Goal: Task Accomplishment & Management: Complete application form

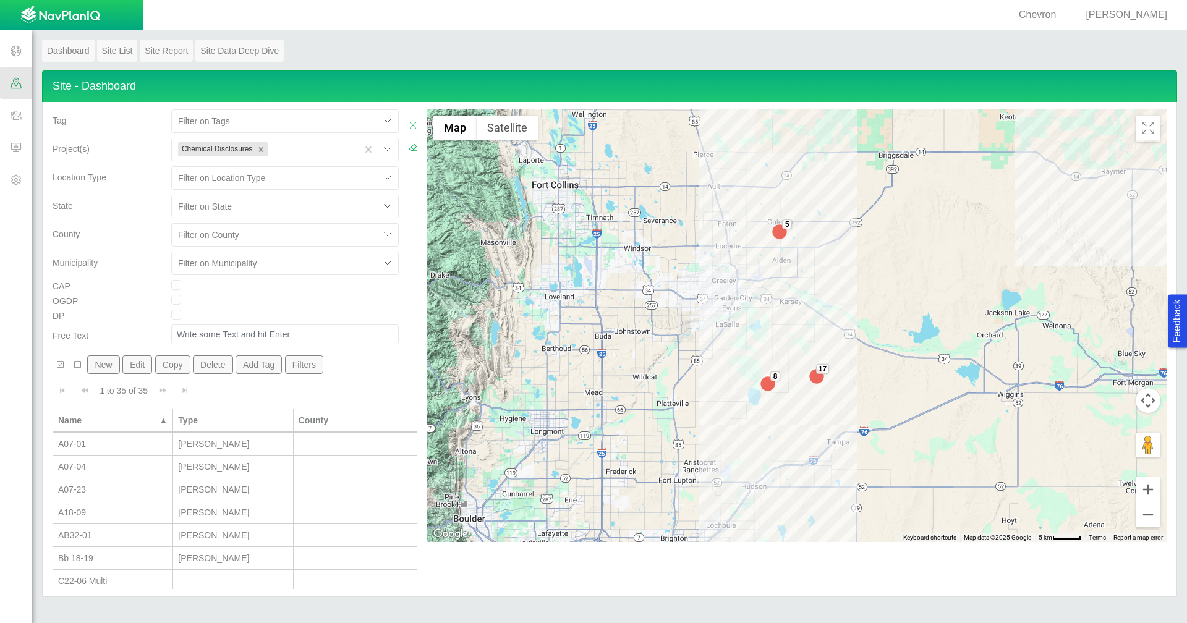
click at [108, 370] on button "New" at bounding box center [103, 365] width 32 height 19
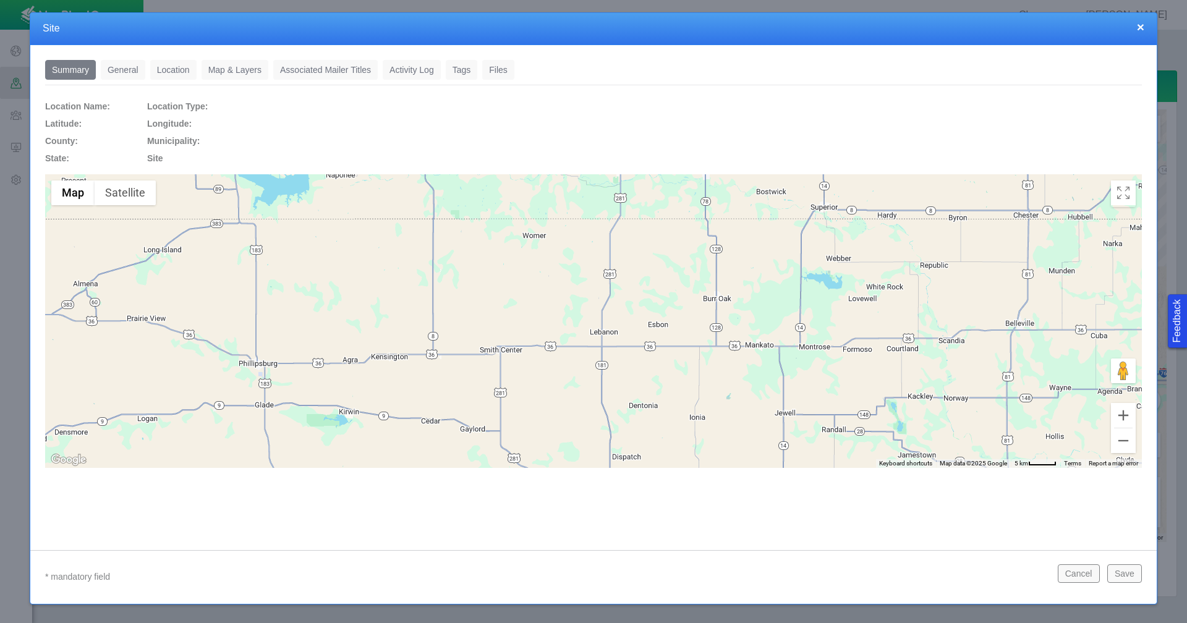
click at [133, 77] on link "General" at bounding box center [123, 70] width 45 height 20
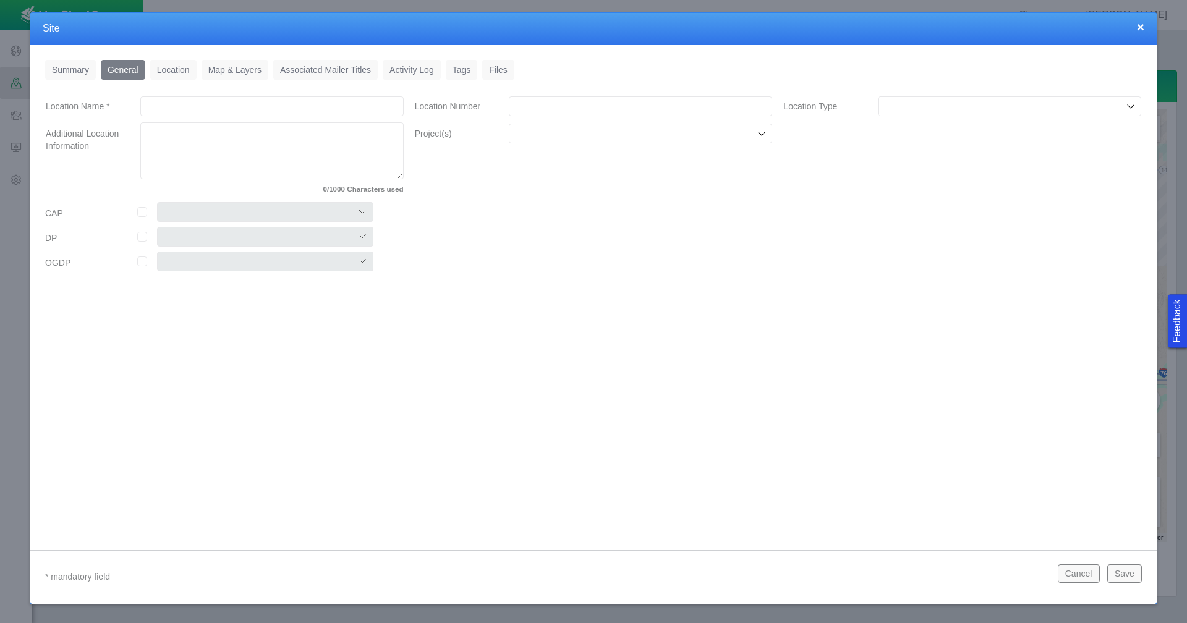
click at [262, 112] on input "Location Name *" at bounding box center [271, 106] width 263 height 20
type input "Y07-03"
click at [589, 113] on input "Location Number" at bounding box center [640, 106] width 263 height 20
paste input "459220"
type input "459220"
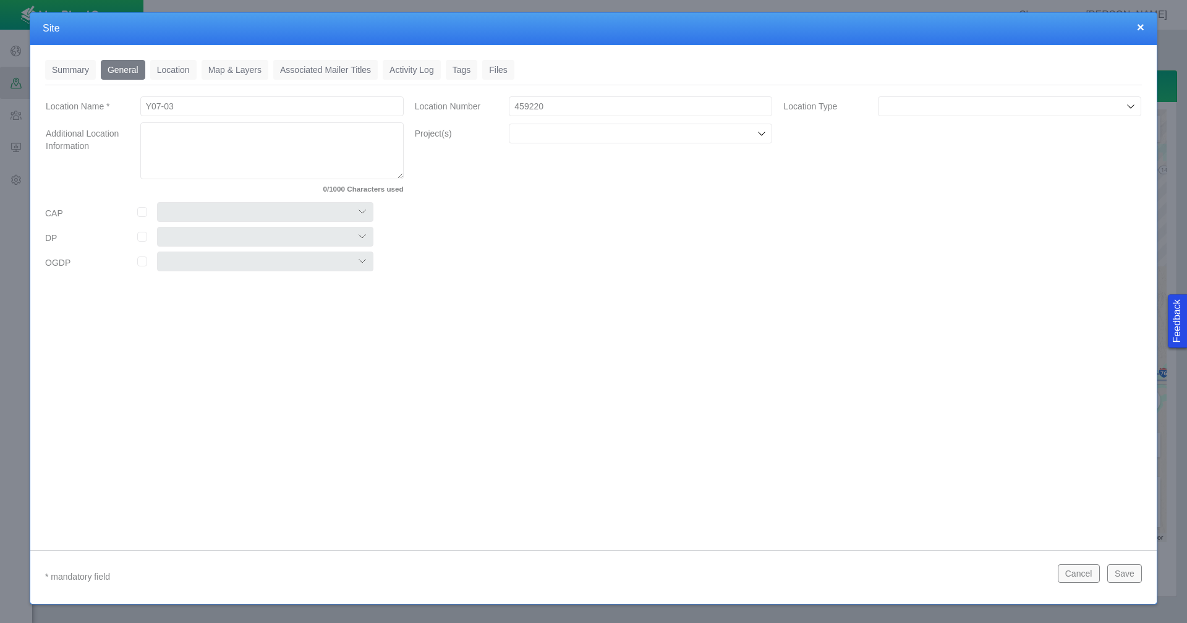
click at [931, 107] on input "Location Type" at bounding box center [1004, 106] width 240 height 12
click at [918, 192] on span "[PERSON_NAME]" at bounding box center [1009, 194] width 251 height 12
type input "[PERSON_NAME]"
click at [645, 134] on input "Project(s)" at bounding box center [635, 133] width 240 height 12
click at [604, 164] on label "Chemical Disclosures" at bounding box center [648, 162] width 235 height 12
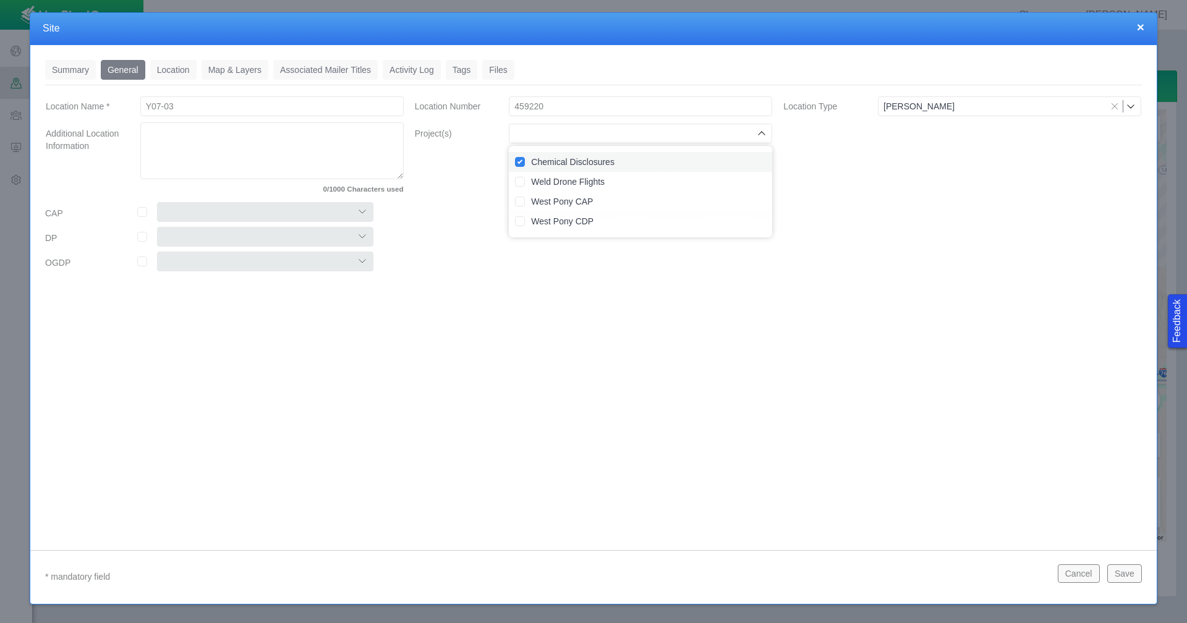
checkbox input "true"
click at [145, 213] on input "checkbox" at bounding box center [142, 212] width 10 height 10
checkbox input "true"
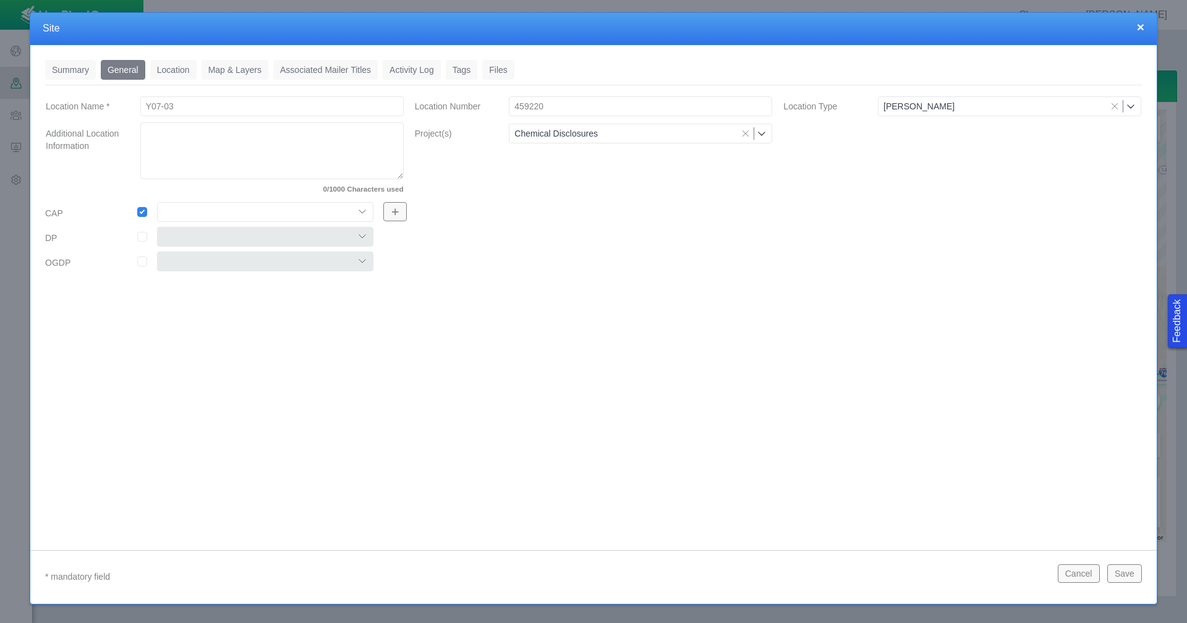
click at [225, 215] on select "Colt East Pony Greeley Crescent Maverick Mustang West Pony" at bounding box center [265, 212] width 216 height 20
select select "56013520365497859"
click at [157, 202] on select "Colt East Pony Greeley Crescent Maverick Mustang West Pony" at bounding box center [265, 212] width 216 height 20
click at [168, 75] on link "Location" at bounding box center [173, 70] width 46 height 20
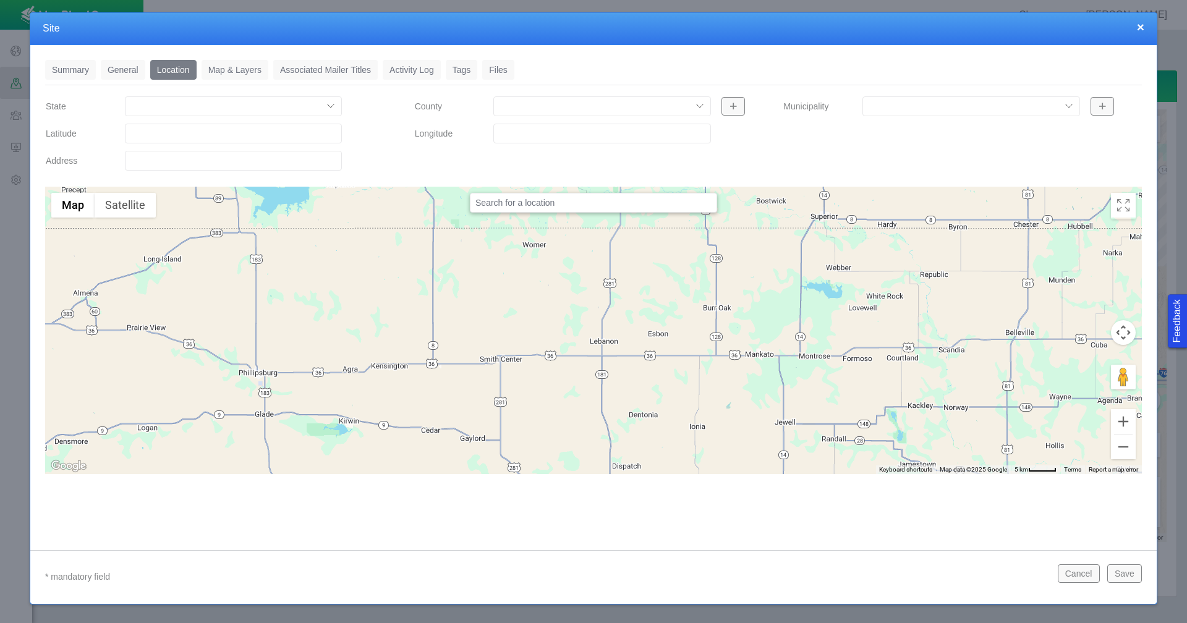
click at [246, 135] on input "Latitude" at bounding box center [233, 134] width 217 height 20
paste input "40.15808105"
type input "40.15808105"
click at [552, 139] on input "Longitude" at bounding box center [601, 134] width 217 height 20
paste input "-104.5960312"
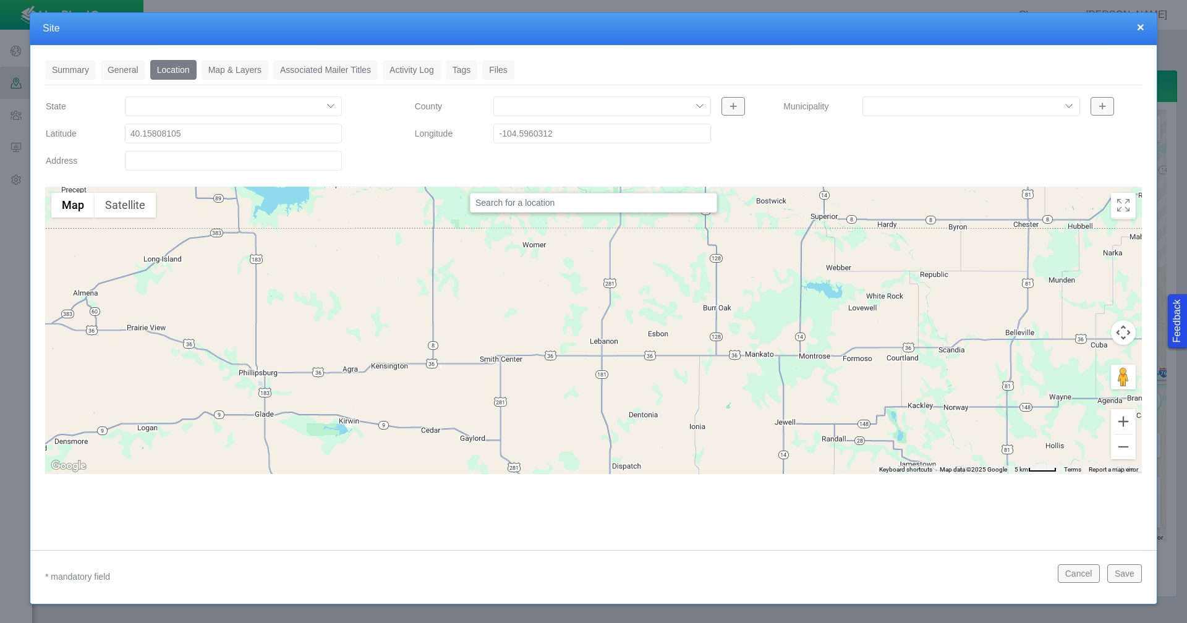
type input "-104.59603120"
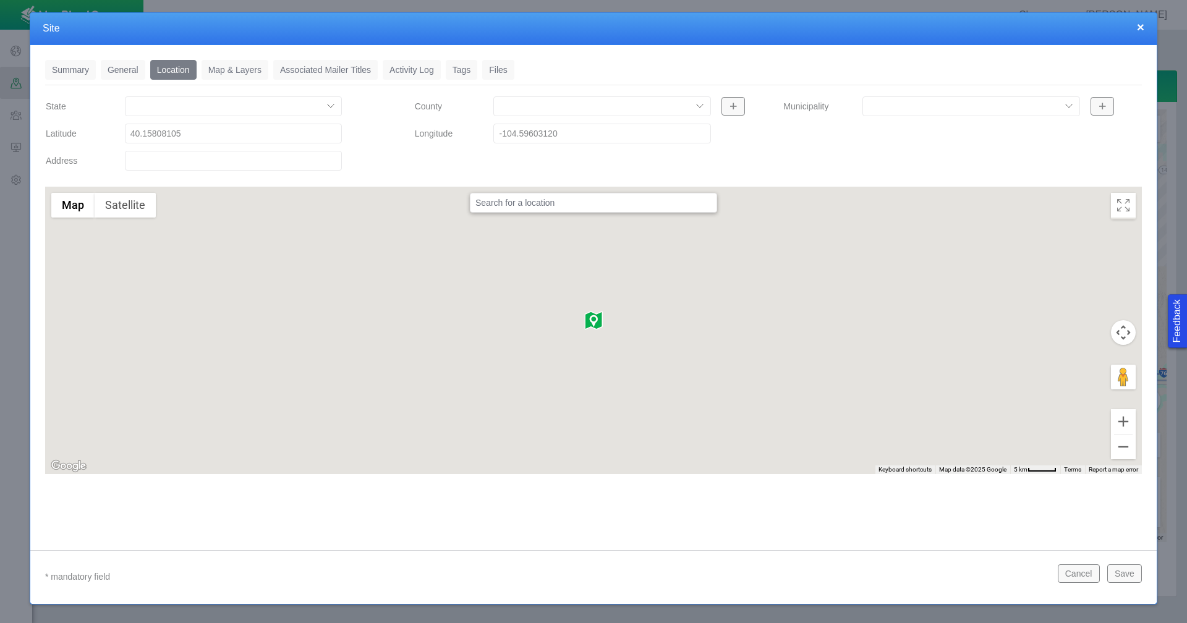
click at [452, 74] on link "Tags" at bounding box center [462, 70] width 32 height 20
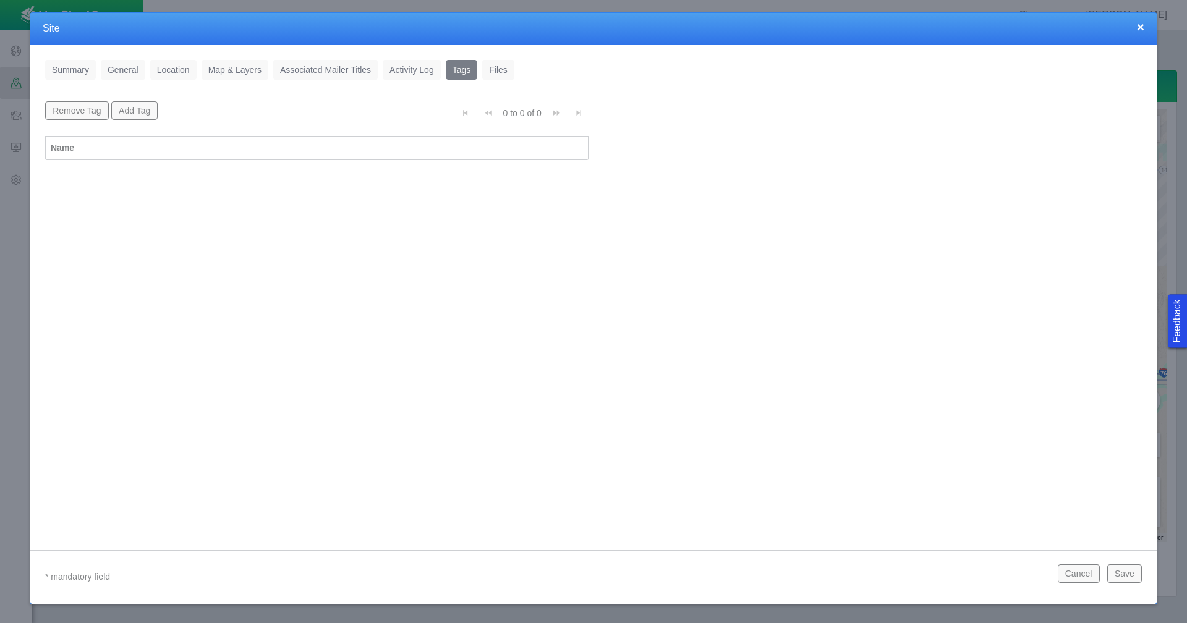
click at [143, 111] on button "Add Tag" at bounding box center [134, 110] width 47 height 19
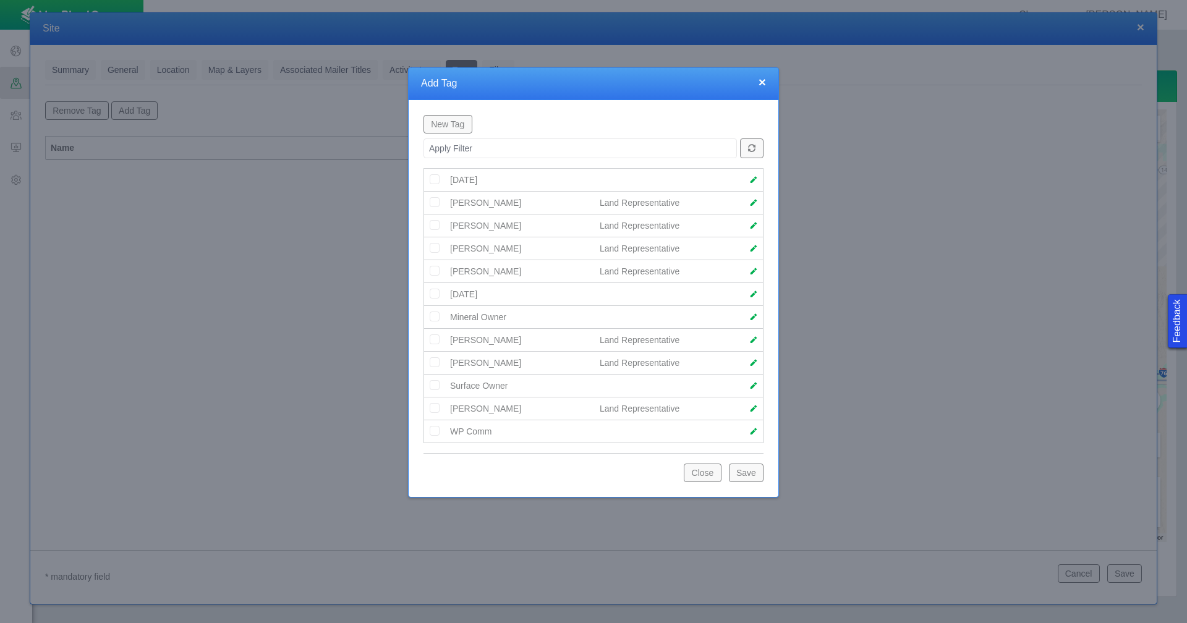
click at [437, 362] on img at bounding box center [434, 362] width 11 height 11
click at [751, 474] on button "Save" at bounding box center [746, 473] width 35 height 19
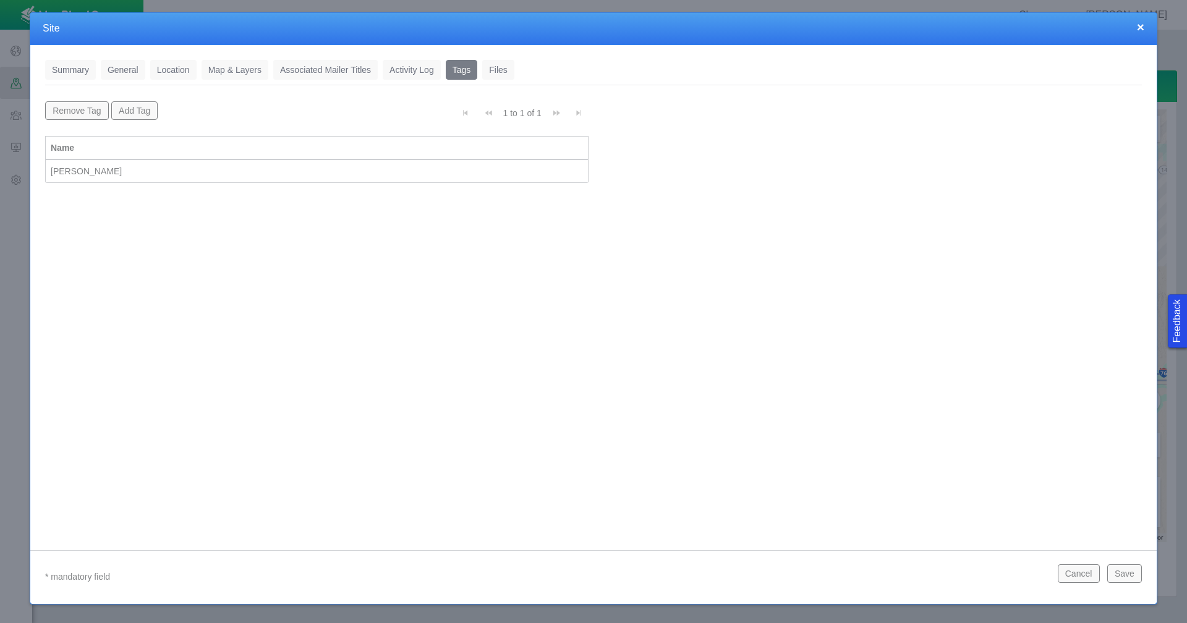
click at [1132, 576] on button "Save" at bounding box center [1125, 574] width 35 height 19
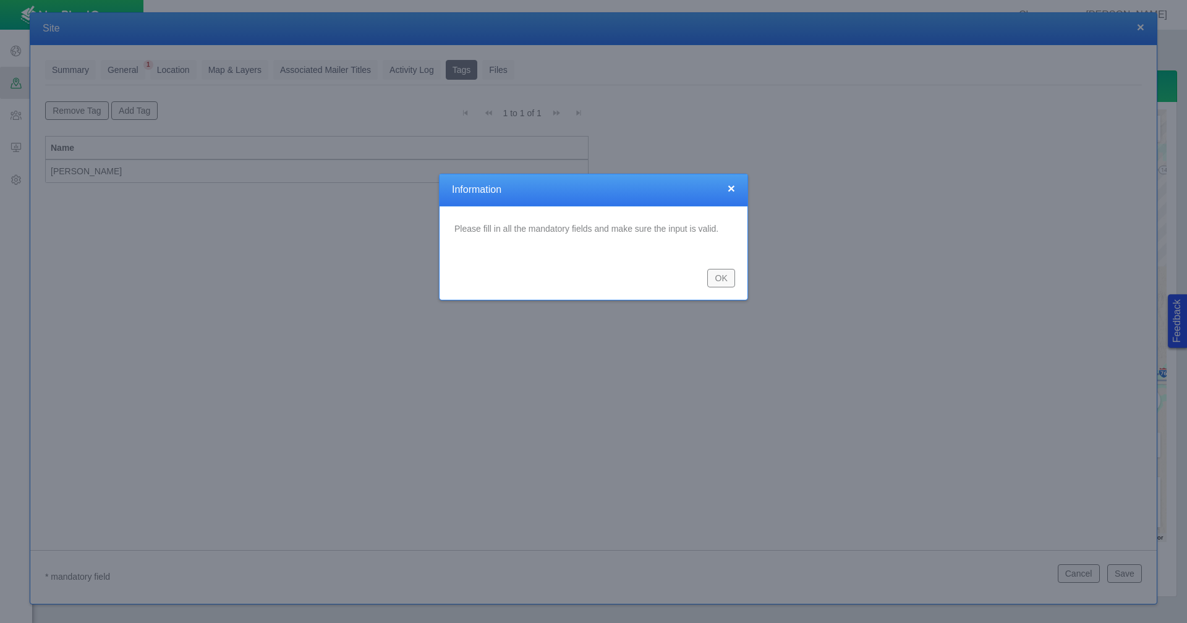
click at [714, 276] on button "OK" at bounding box center [721, 278] width 28 height 19
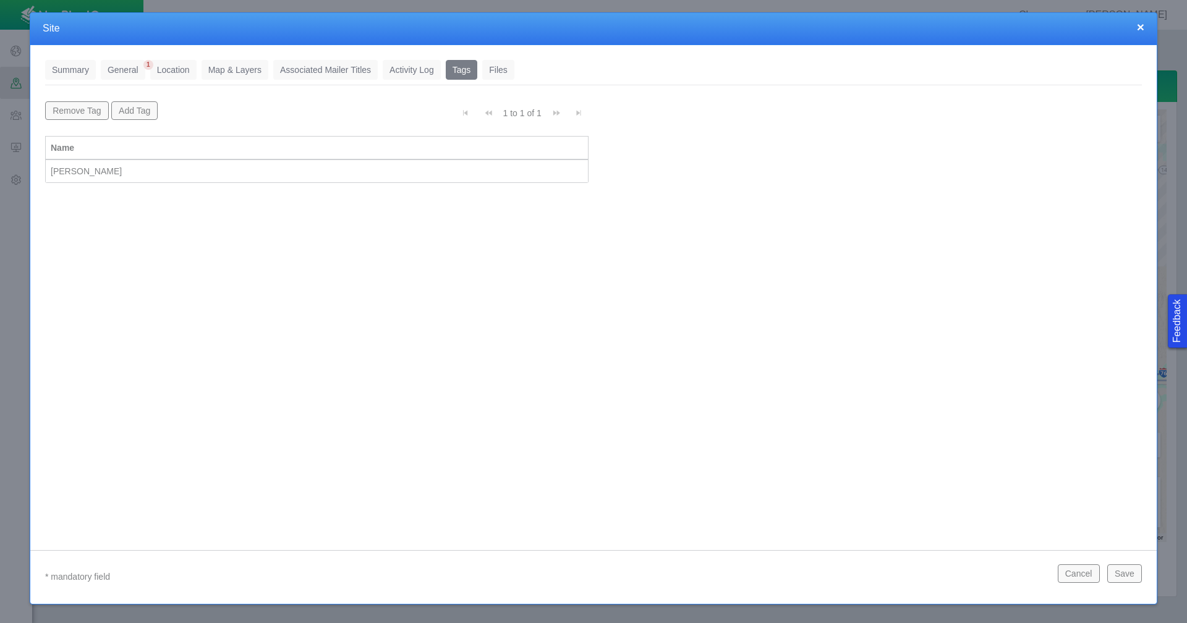
click at [127, 66] on link "General" at bounding box center [123, 70] width 45 height 20
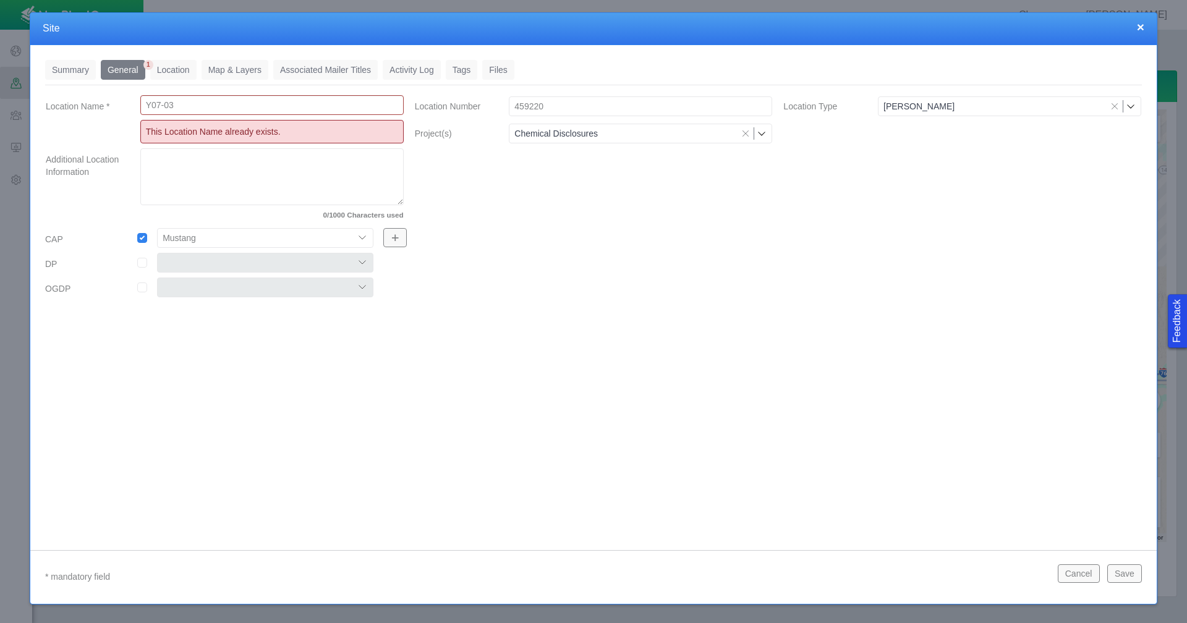
click at [1069, 573] on button "Cancel" at bounding box center [1079, 574] width 42 height 19
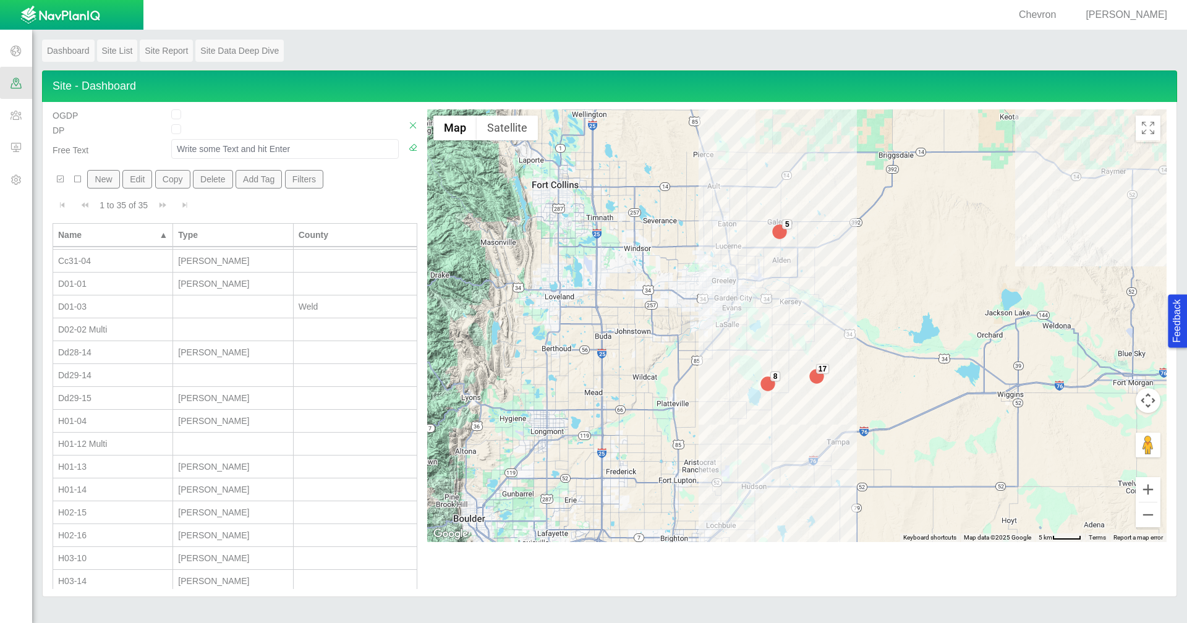
scroll to position [229, 0]
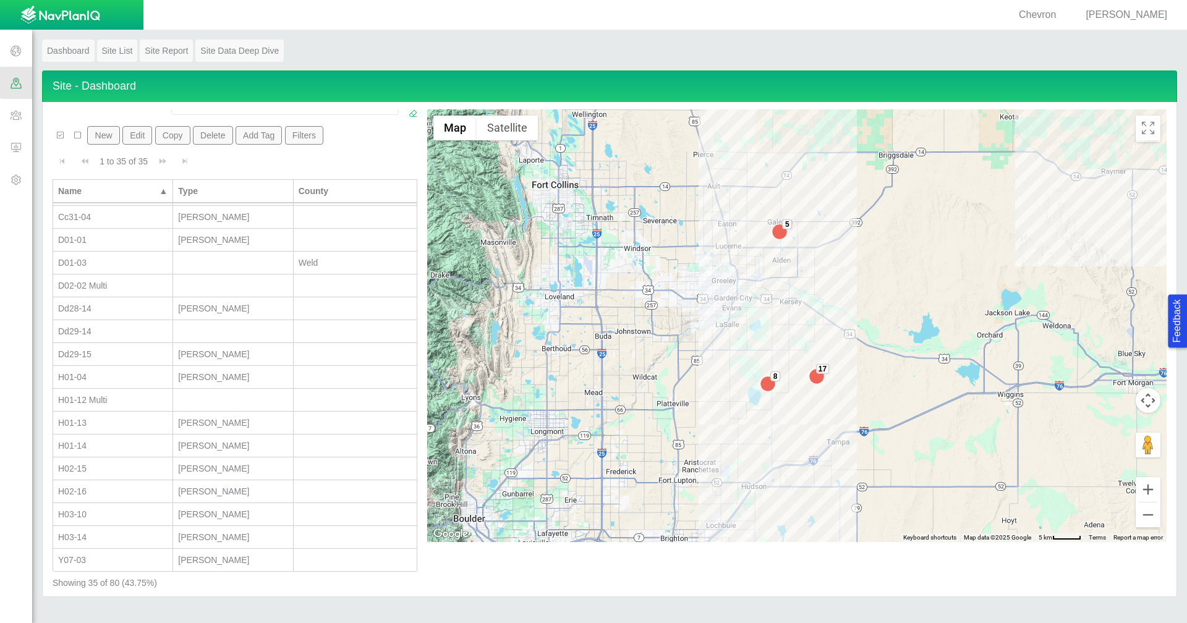
click at [110, 556] on div "Y07-03" at bounding box center [112, 560] width 109 height 12
type input "[PERSON_NAME]"
select select "56013520365497859"
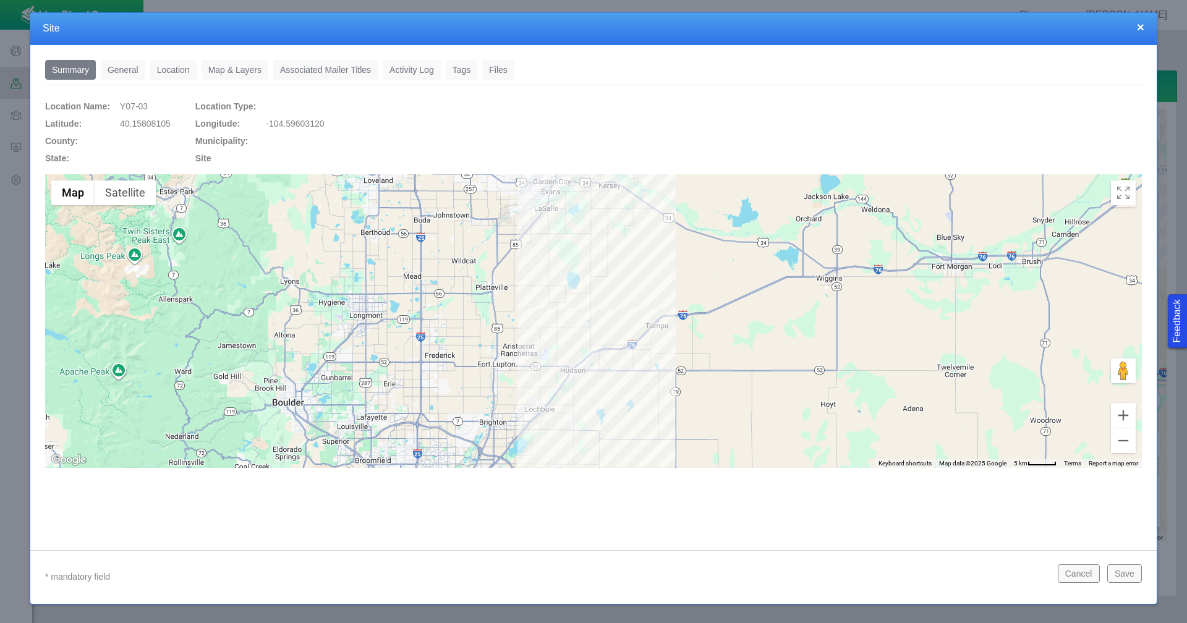
click at [125, 69] on link "General" at bounding box center [123, 70] width 45 height 20
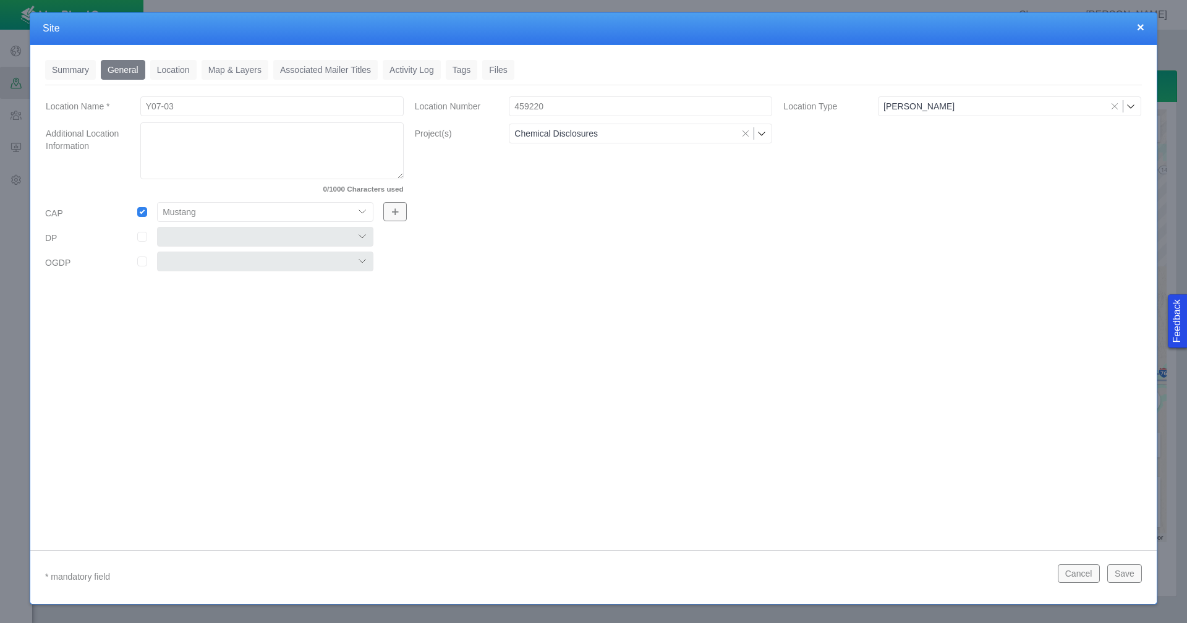
click at [1122, 573] on button "Save" at bounding box center [1125, 574] width 35 height 19
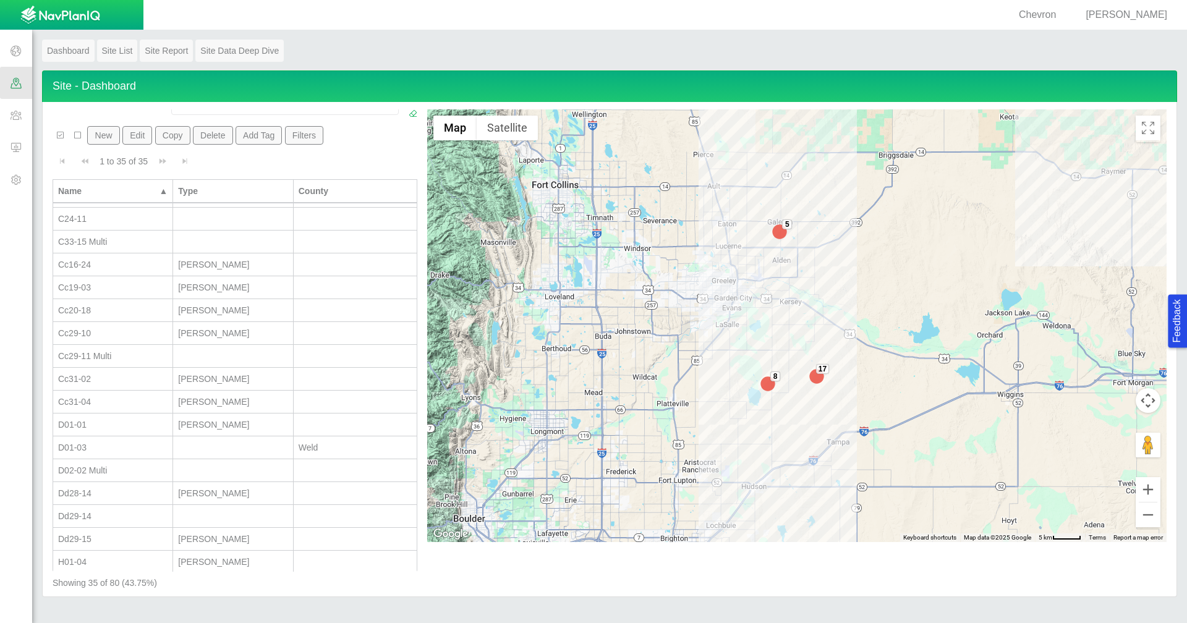
scroll to position [309, 0]
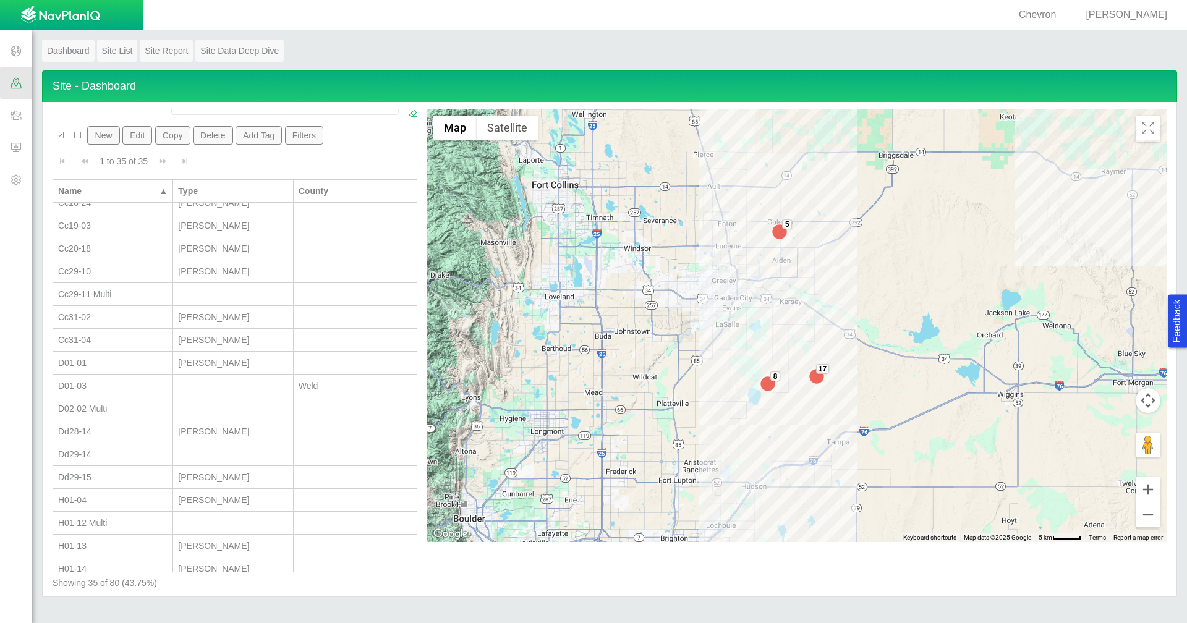
click at [111, 131] on button "New" at bounding box center [103, 135] width 32 height 19
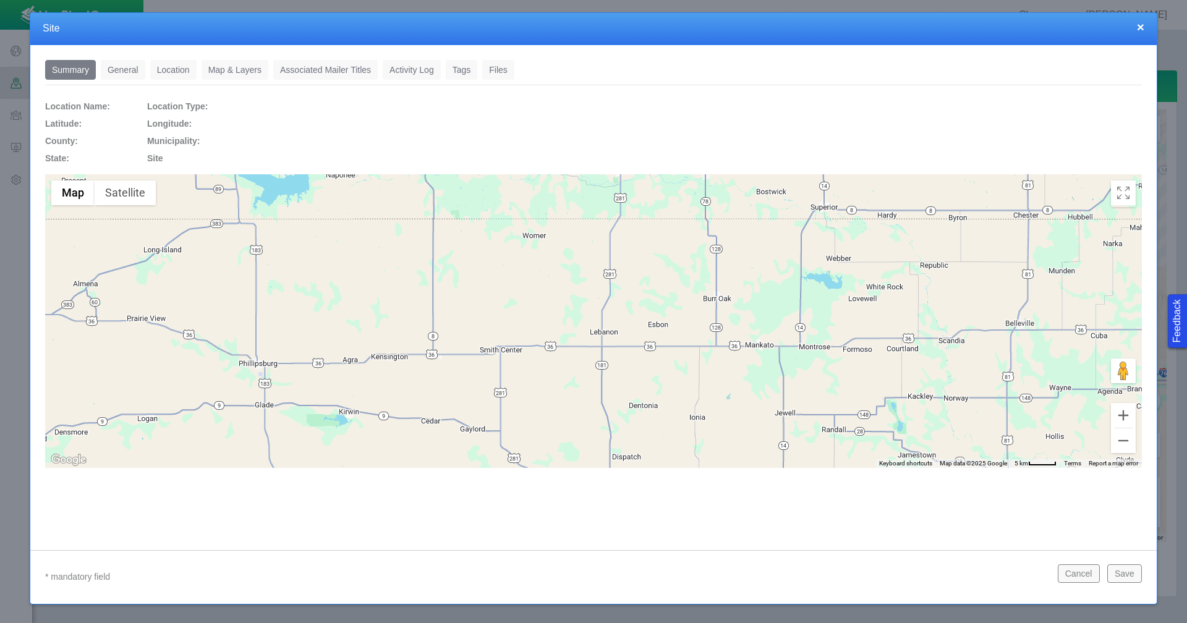
click at [123, 74] on link "General" at bounding box center [123, 70] width 45 height 20
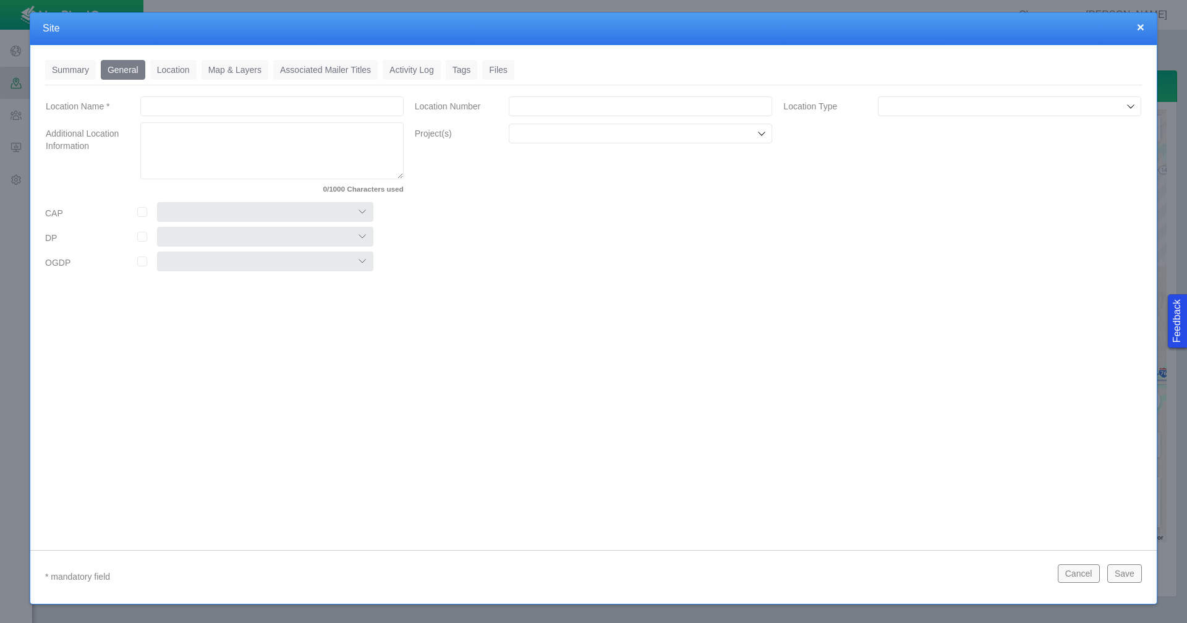
click at [209, 104] on input "Location Name *" at bounding box center [271, 106] width 263 height 20
type input "C33-15 Multi"
click at [560, 107] on input "Location Number" at bounding box center [640, 106] width 263 height 20
paste input "459542"
type input "459542"
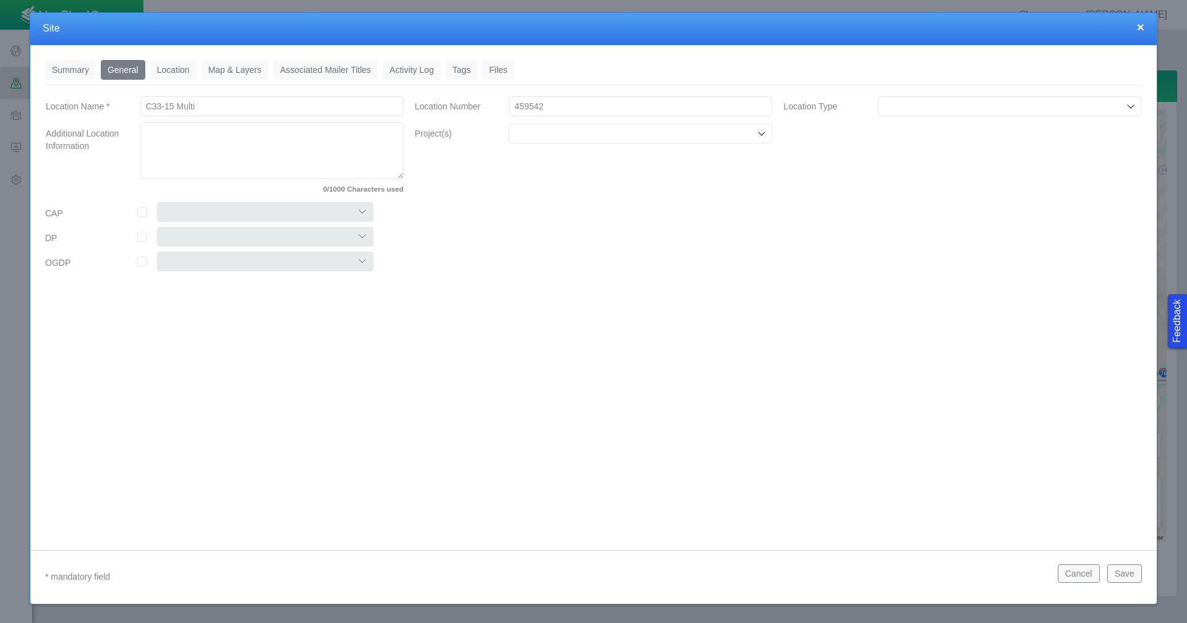
click at [621, 135] on input "Project(s)" at bounding box center [635, 133] width 240 height 12
click at [600, 166] on label "Chemical Disclosures" at bounding box center [648, 162] width 235 height 12
checkbox input "true"
drag, startPoint x: 138, startPoint y: 211, endPoint x: 219, endPoint y: 214, distance: 81.0
click at [139, 211] on input "checkbox" at bounding box center [142, 212] width 10 height 10
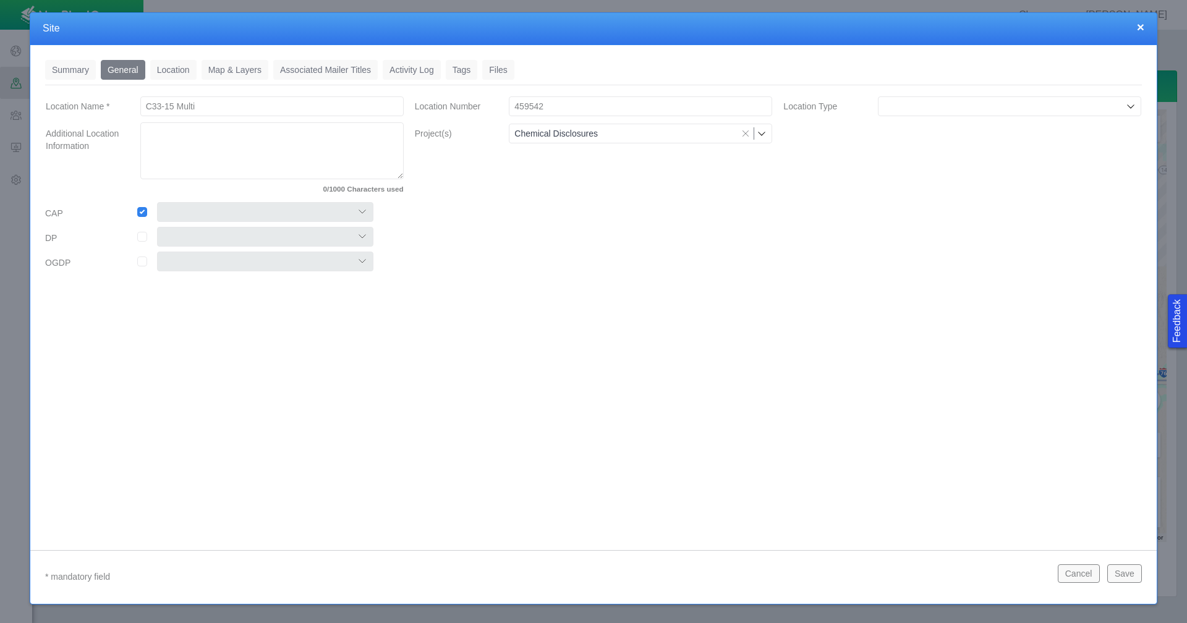
checkbox input "true"
click at [219, 214] on select "Colt East Pony Greeley Crescent Maverick Mustang West Pony" at bounding box center [265, 212] width 216 height 20
select select "56013520365497859"
click at [157, 202] on select "Colt East Pony Greeley Crescent Maverick Mustang West Pony" at bounding box center [265, 212] width 216 height 20
click at [176, 58] on div "Summary 0 General 0 Location 0 Map & Layers 0 Associated Mailer Titles 0 Activi…" at bounding box center [593, 288] width 1127 height 486
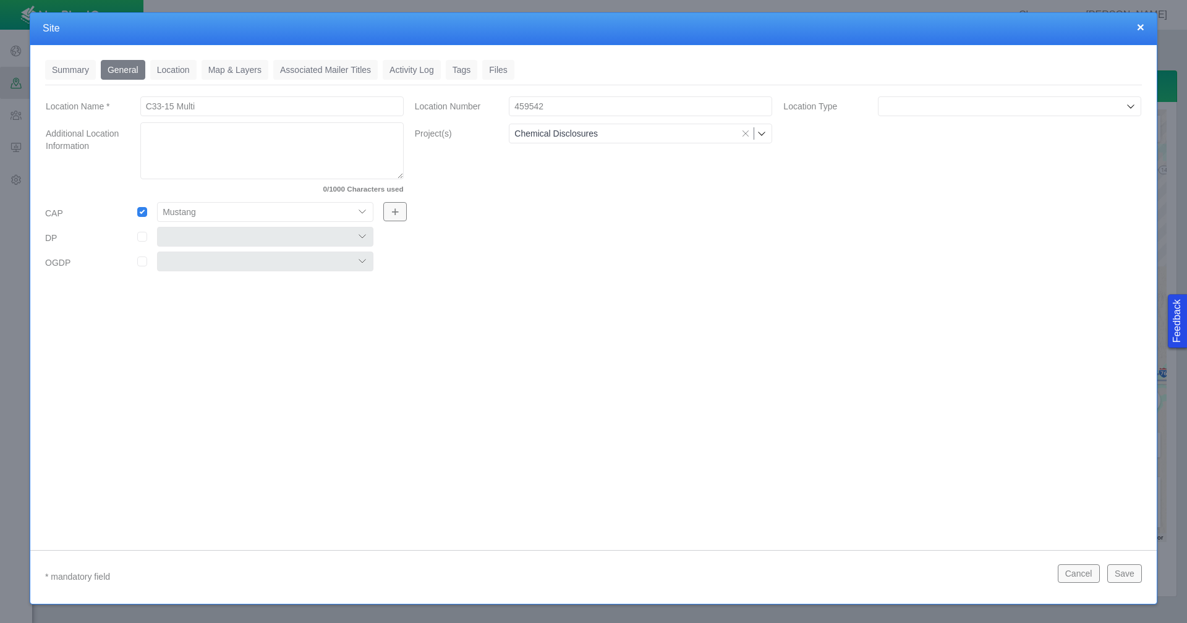
click at [176, 62] on link "Location" at bounding box center [173, 70] width 46 height 20
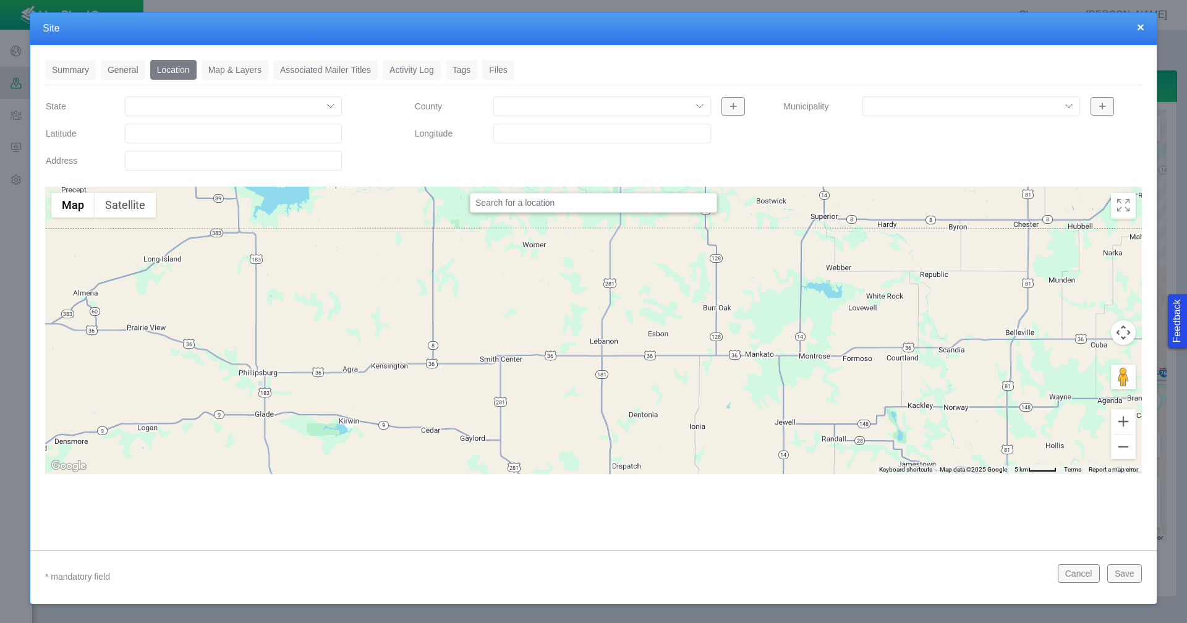
click at [183, 134] on input "Latitude" at bounding box center [233, 134] width 217 height 20
paste input "40.26303101"
type input "40.26303101"
click at [522, 137] on input "Longitude" at bounding box center [601, 134] width 217 height 20
paste input "-104.5528717"
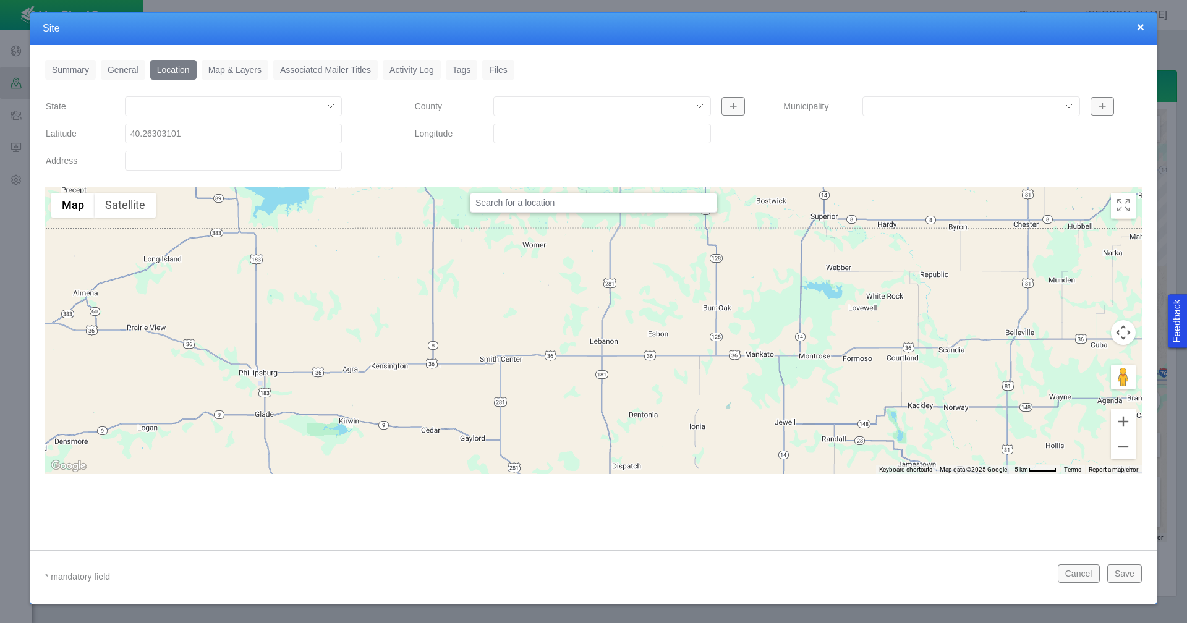
type input "-104.5528717"
click at [456, 70] on link "Tags" at bounding box center [462, 70] width 32 height 20
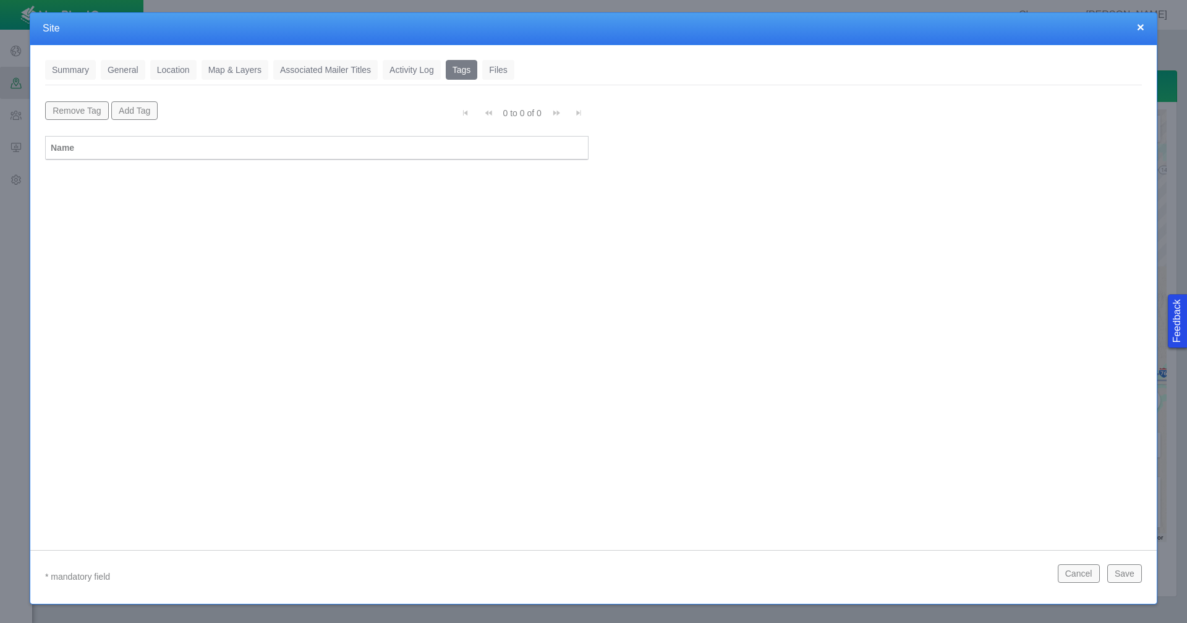
click at [135, 109] on button "Add Tag" at bounding box center [134, 110] width 47 height 19
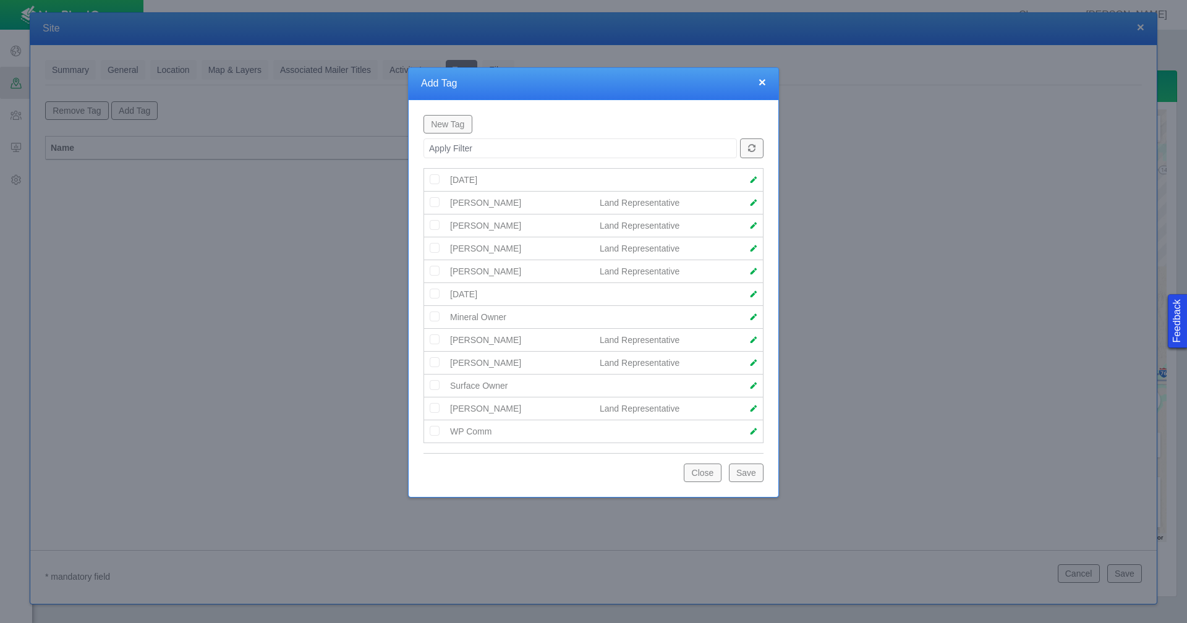
click at [437, 409] on img at bounding box center [434, 408] width 11 height 11
click at [748, 464] on button "Save" at bounding box center [746, 473] width 35 height 19
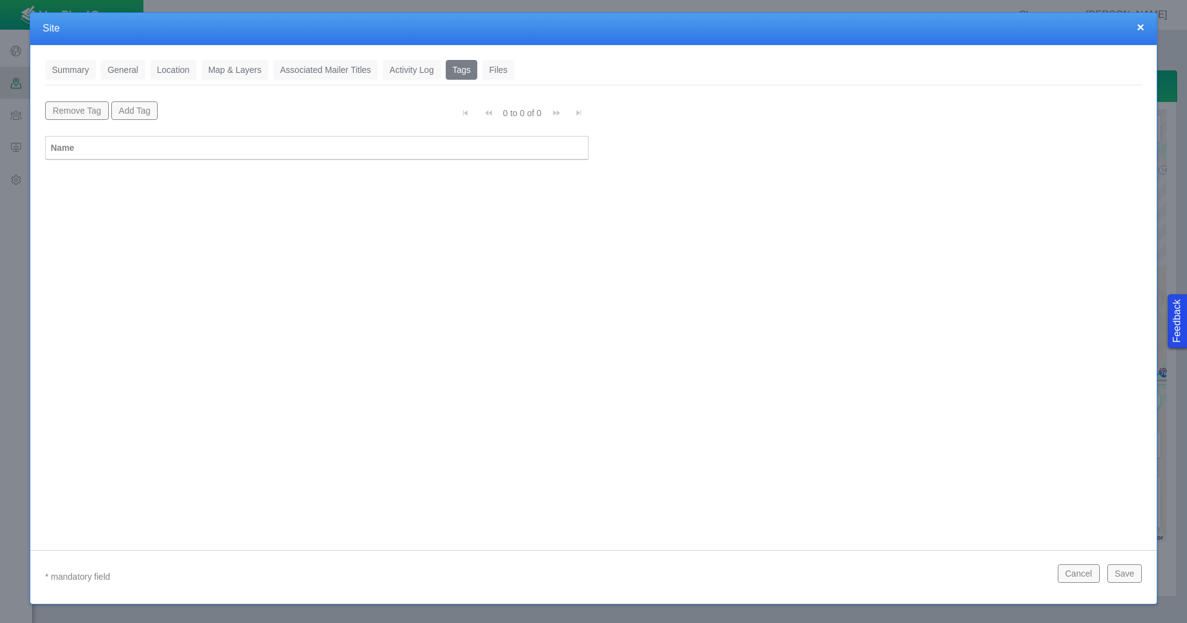
scroll to position [0, 0]
click at [1126, 571] on button "Save" at bounding box center [1125, 574] width 35 height 19
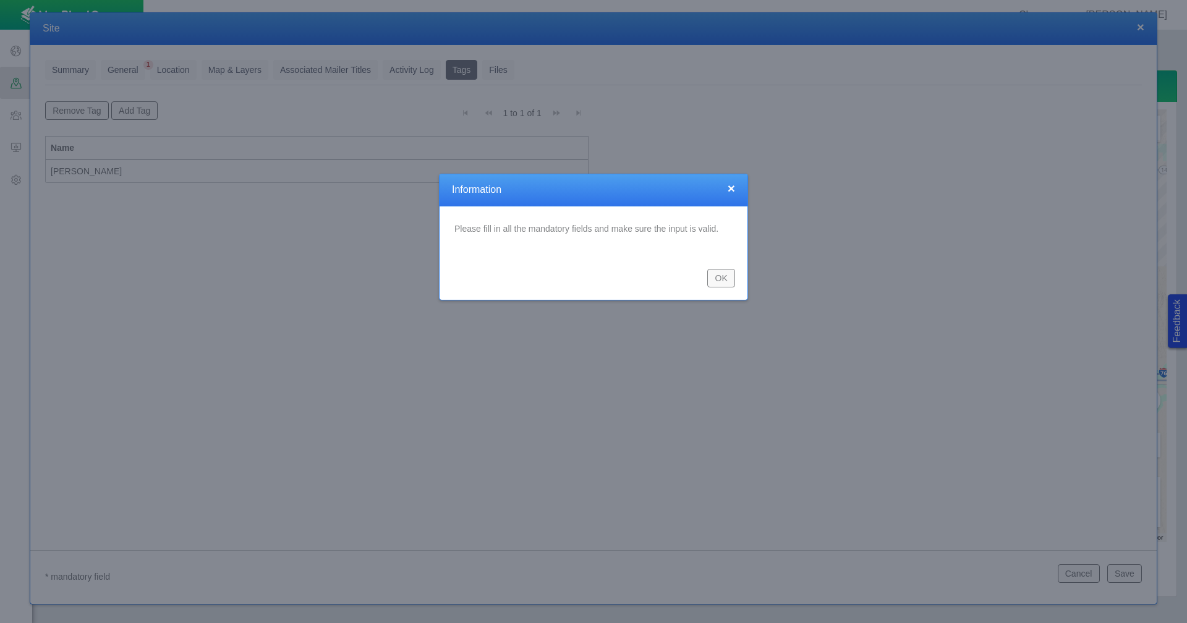
click at [727, 281] on button "OK" at bounding box center [721, 278] width 28 height 19
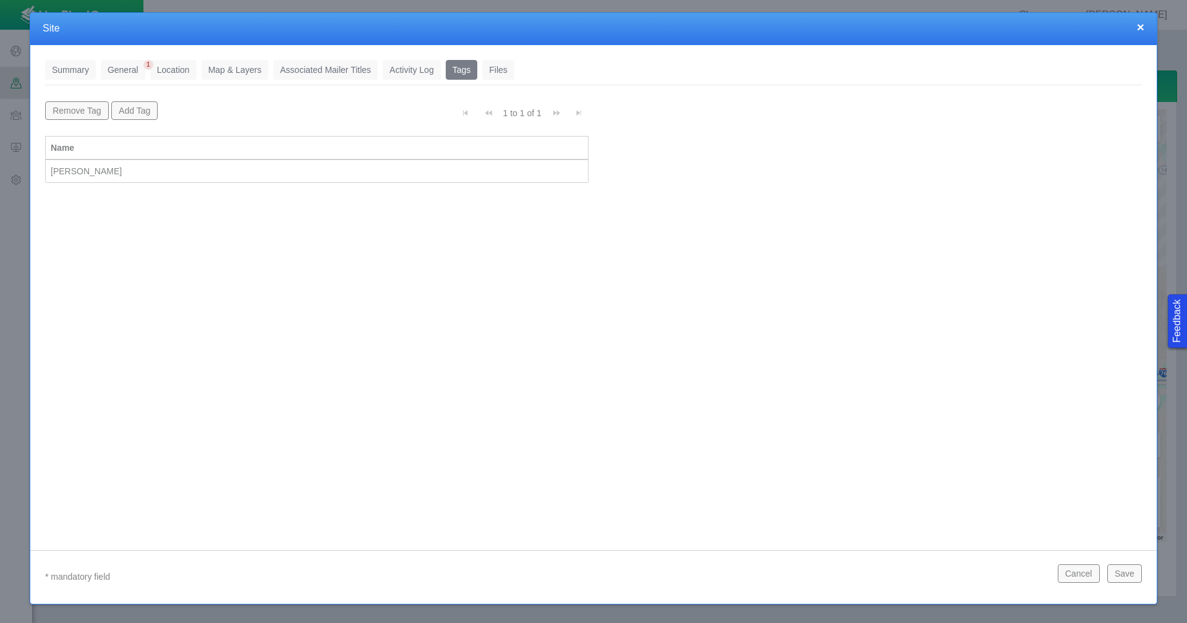
click at [119, 69] on link "General" at bounding box center [123, 70] width 45 height 20
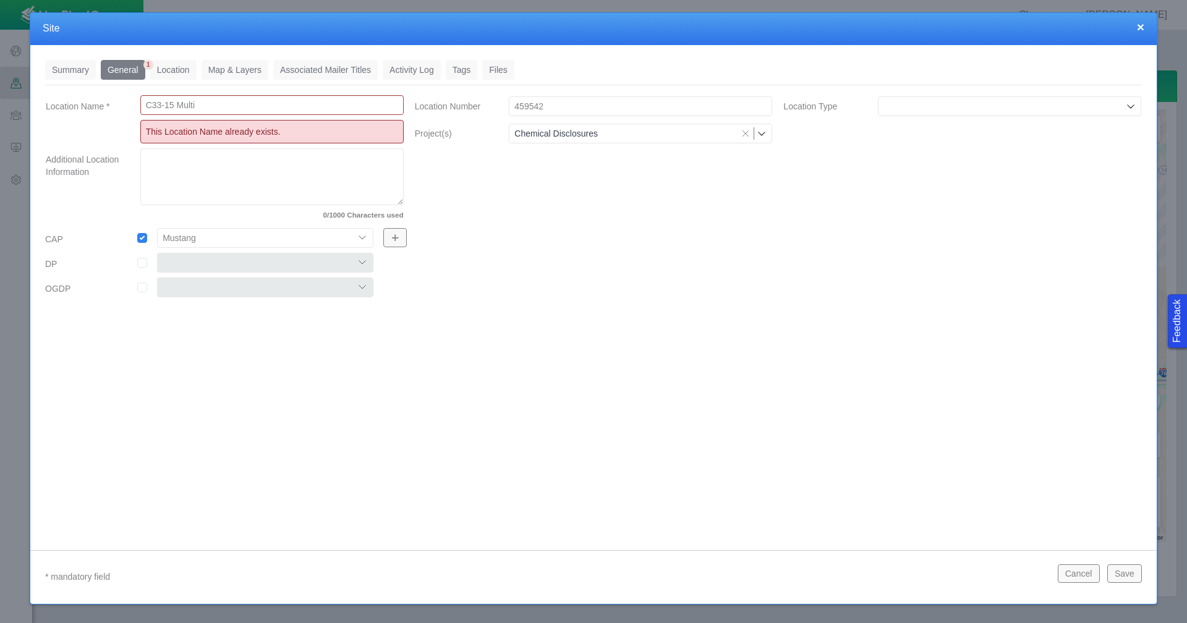
click at [1140, 28] on button "×" at bounding box center [1140, 26] width 7 height 13
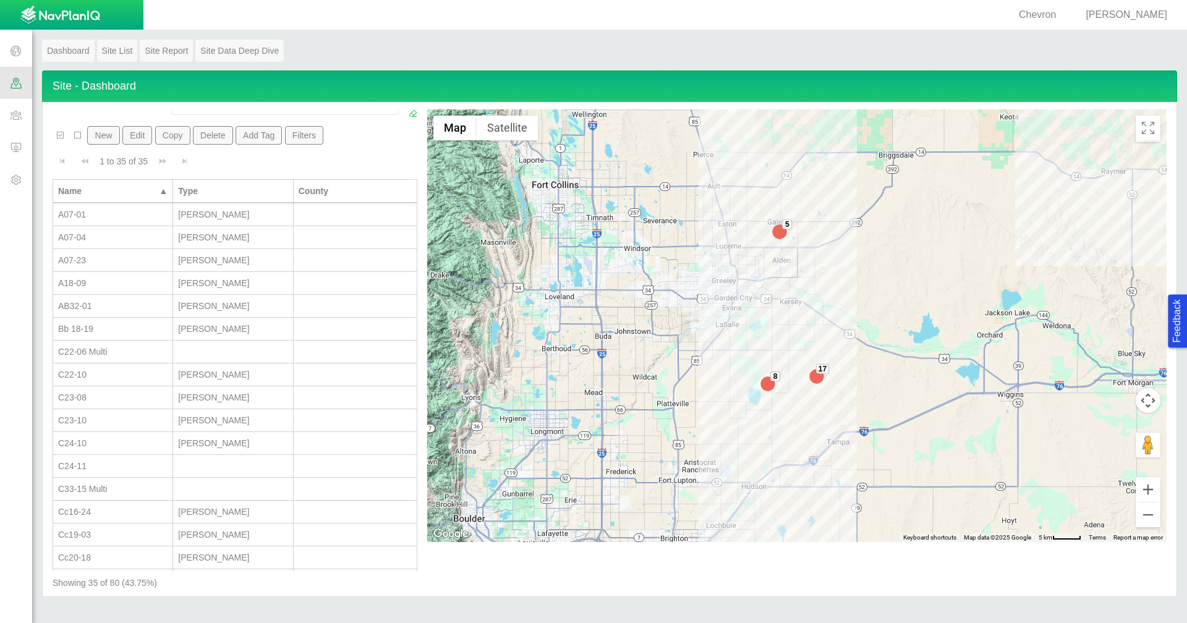
click at [302, 137] on button "Filters" at bounding box center [304, 135] width 39 height 19
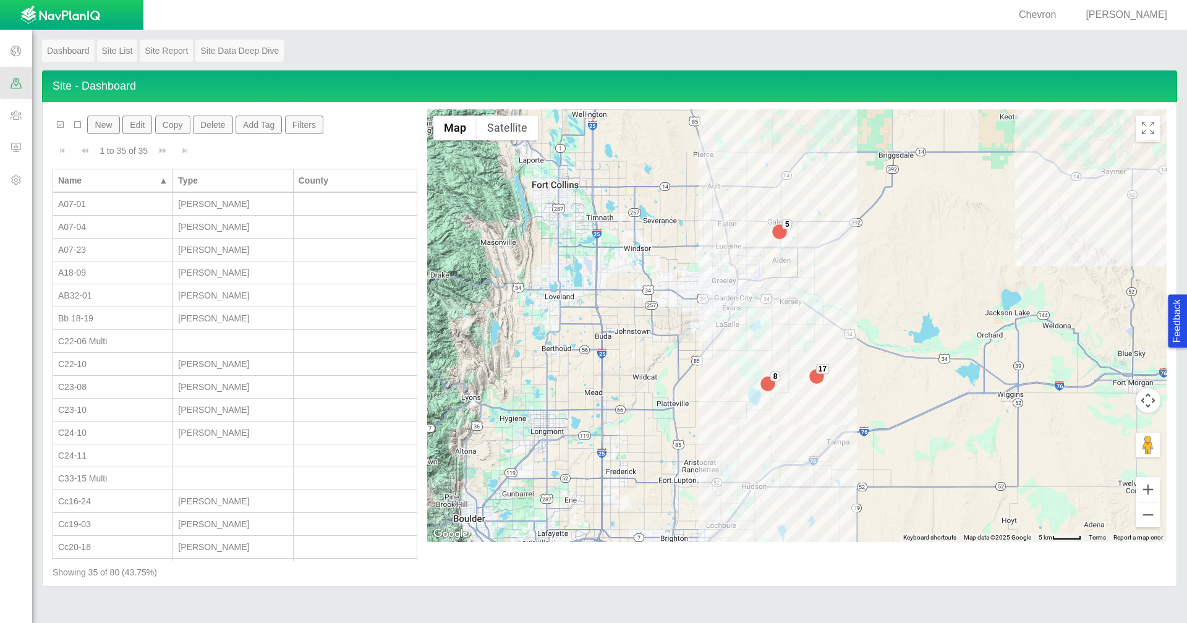
click at [9, 82] on span at bounding box center [16, 83] width 32 height 32
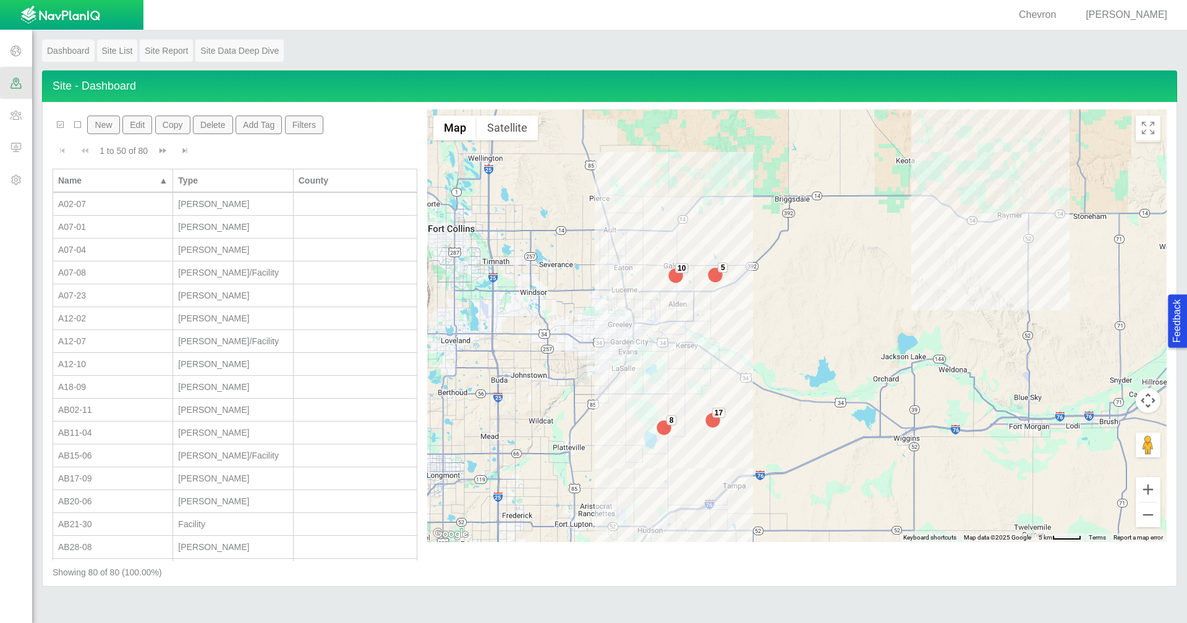
click at [308, 128] on button "Filters" at bounding box center [304, 125] width 39 height 19
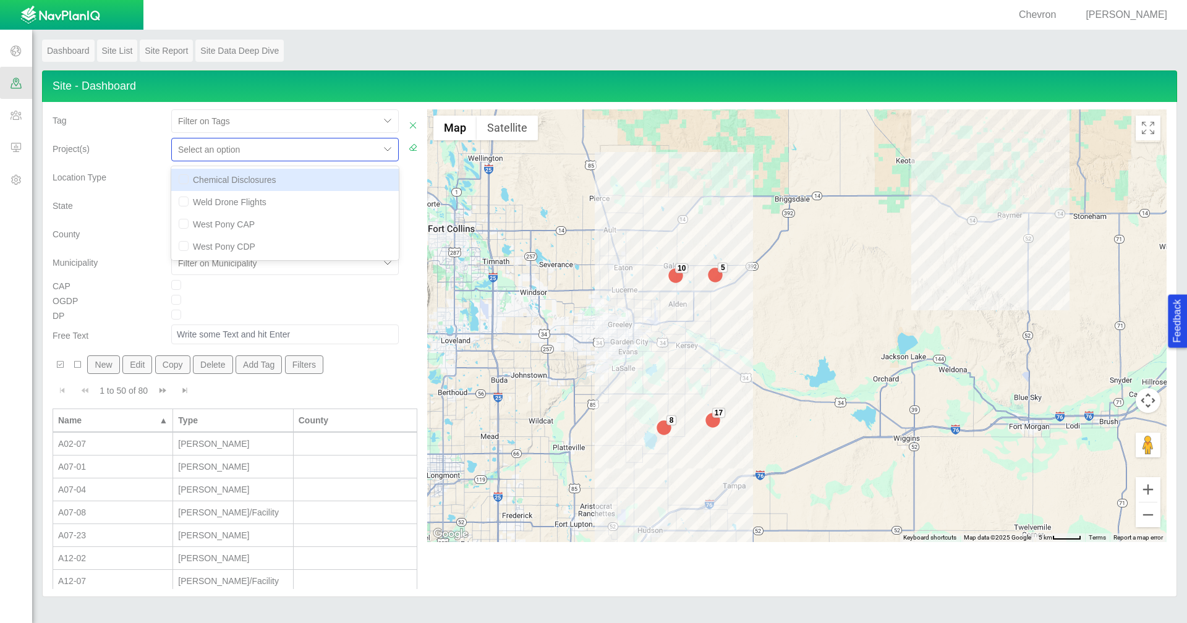
click at [330, 148] on div at bounding box center [275, 149] width 195 height 15
click at [310, 177] on div "Chemical Disclosures" at bounding box center [285, 180] width 228 height 22
checkbox input "true"
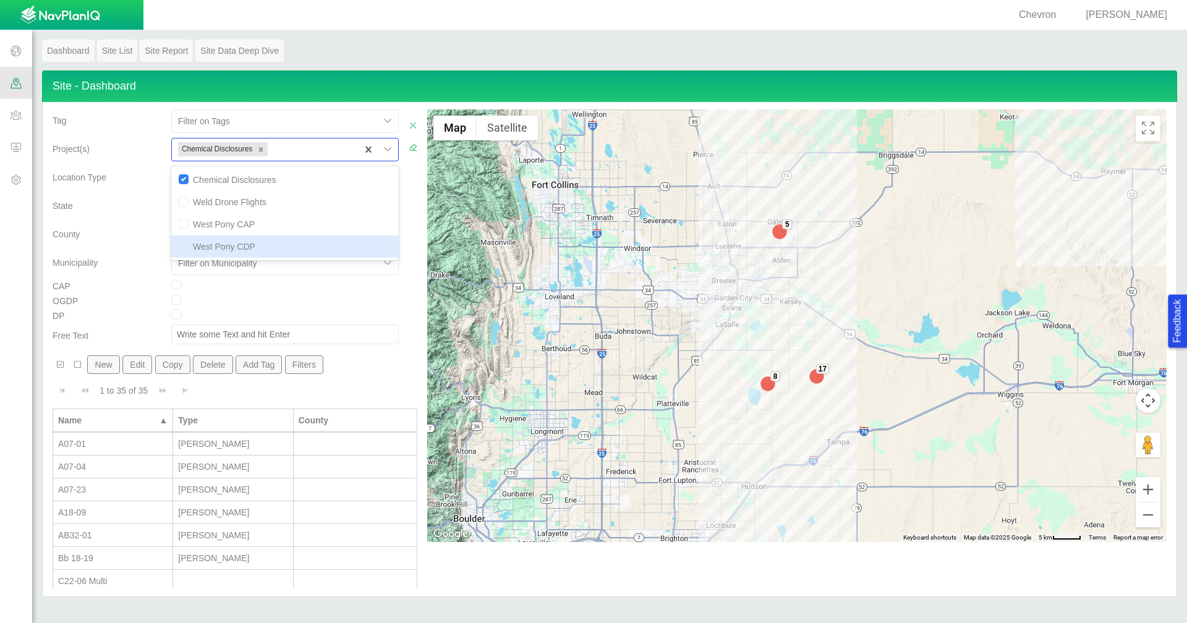
click at [111, 262] on div "Municipality" at bounding box center [107, 260] width 109 height 17
click at [1145, 130] on icon "Toggle Fullscreen in browser window" at bounding box center [1148, 128] width 12 height 12
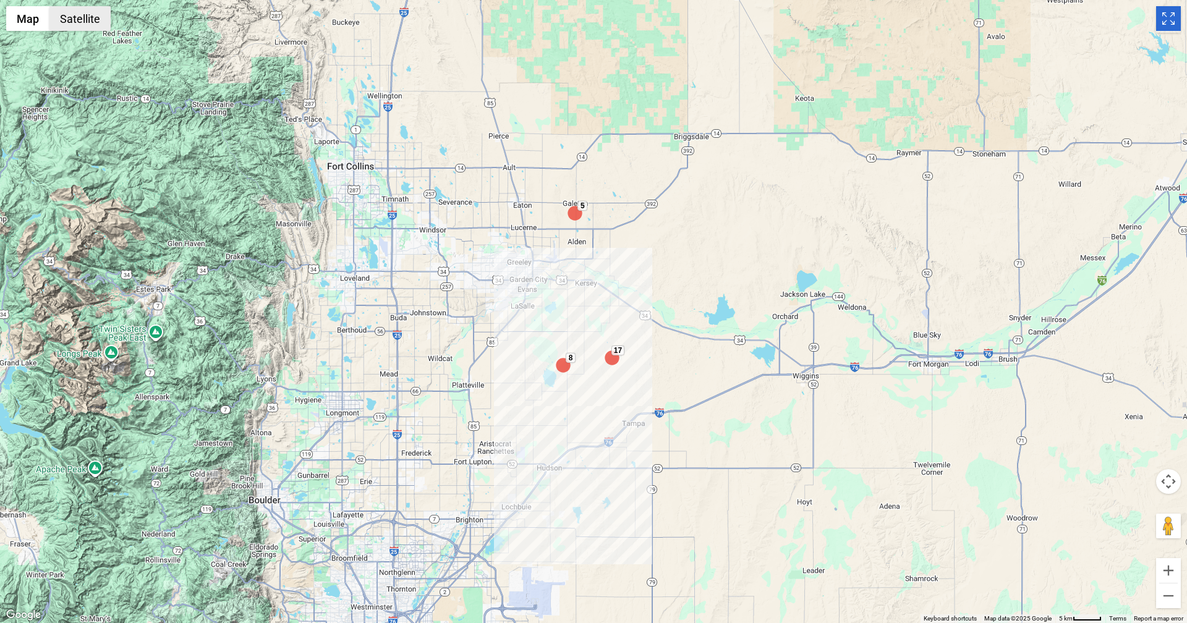
click at [75, 19] on button "Satellite" at bounding box center [79, 18] width 61 height 25
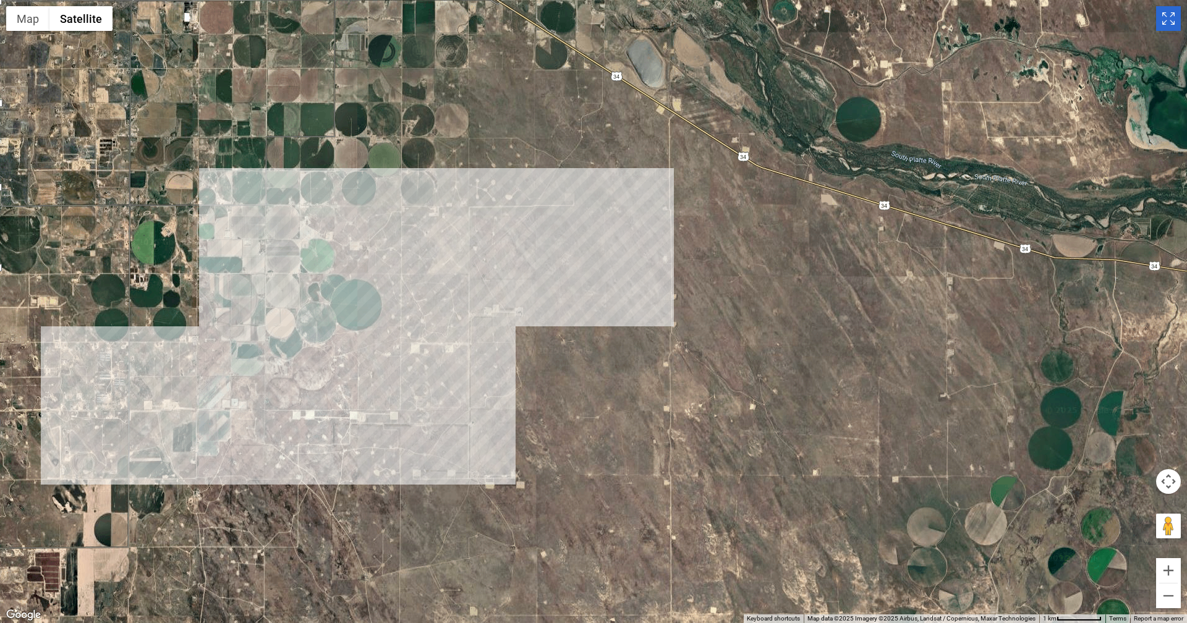
drag, startPoint x: 451, startPoint y: 411, endPoint x: 797, endPoint y: 416, distance: 345.1
click at [797, 416] on div at bounding box center [593, 311] width 1187 height 623
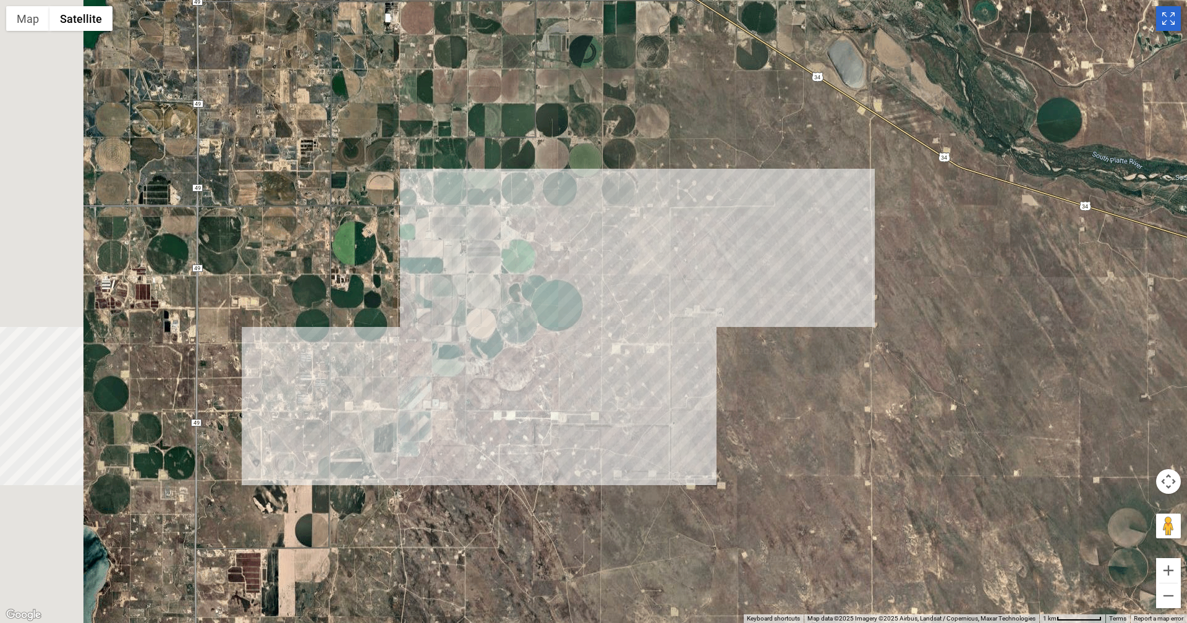
drag, startPoint x: 609, startPoint y: 422, endPoint x: 433, endPoint y: 423, distance: 175.6
click at [753, 423] on div at bounding box center [593, 311] width 1187 height 623
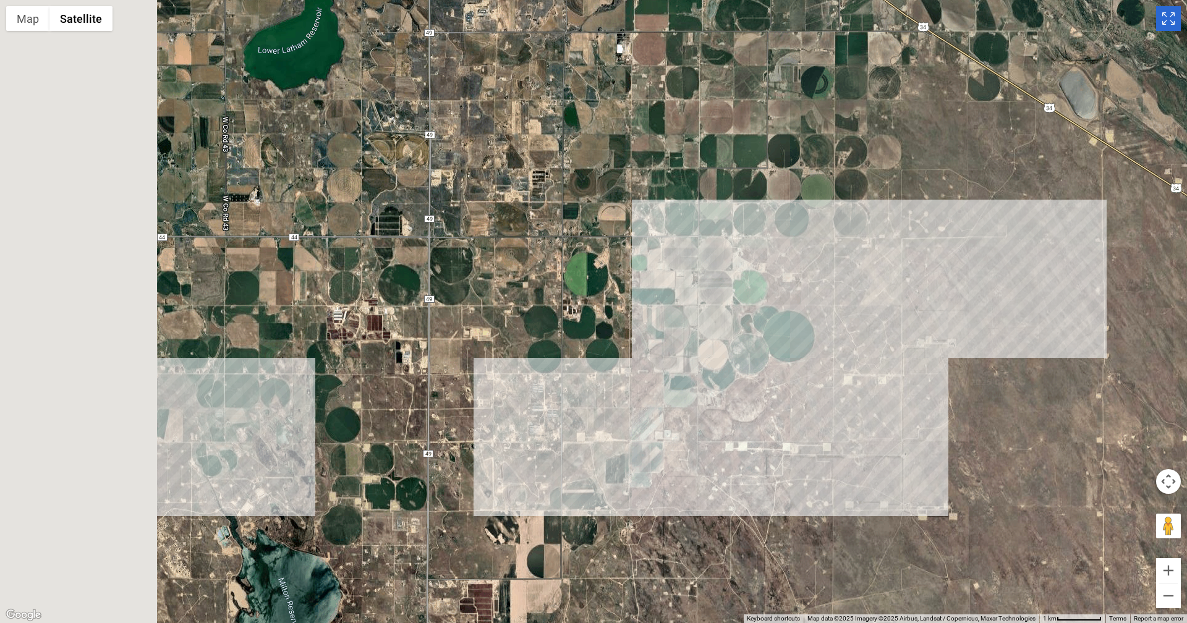
drag, startPoint x: 330, startPoint y: 382, endPoint x: 868, endPoint y: 416, distance: 539.1
click at [868, 416] on div at bounding box center [593, 311] width 1187 height 623
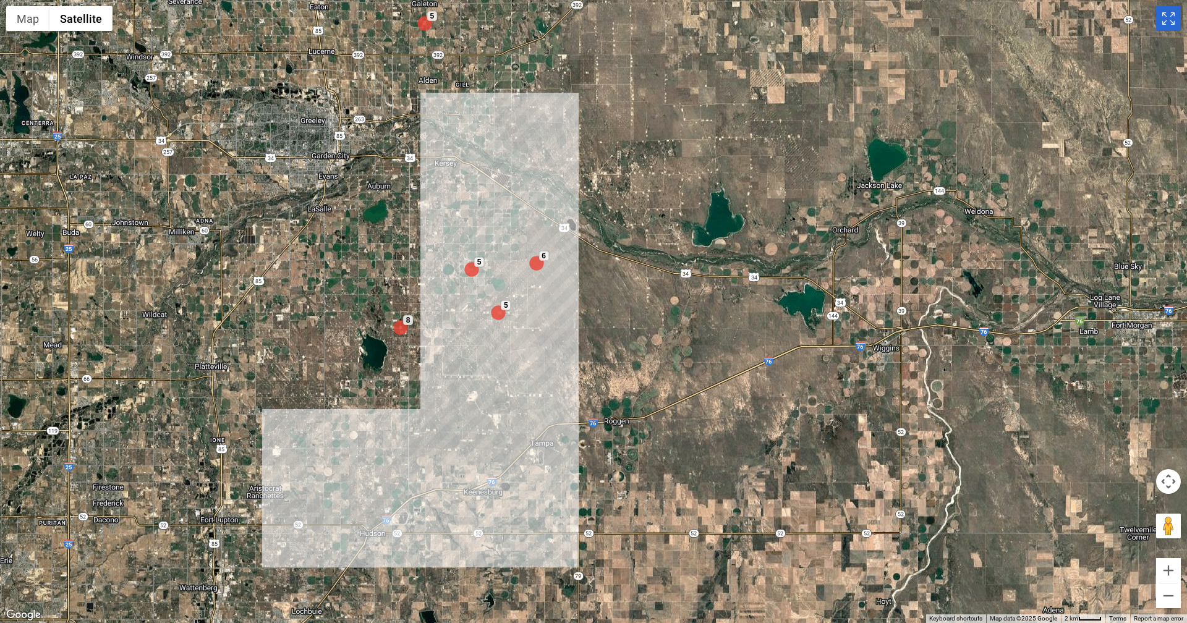
click at [1164, 19] on icon "Toggle Fullscreen in browser window" at bounding box center [1168, 18] width 25 height 25
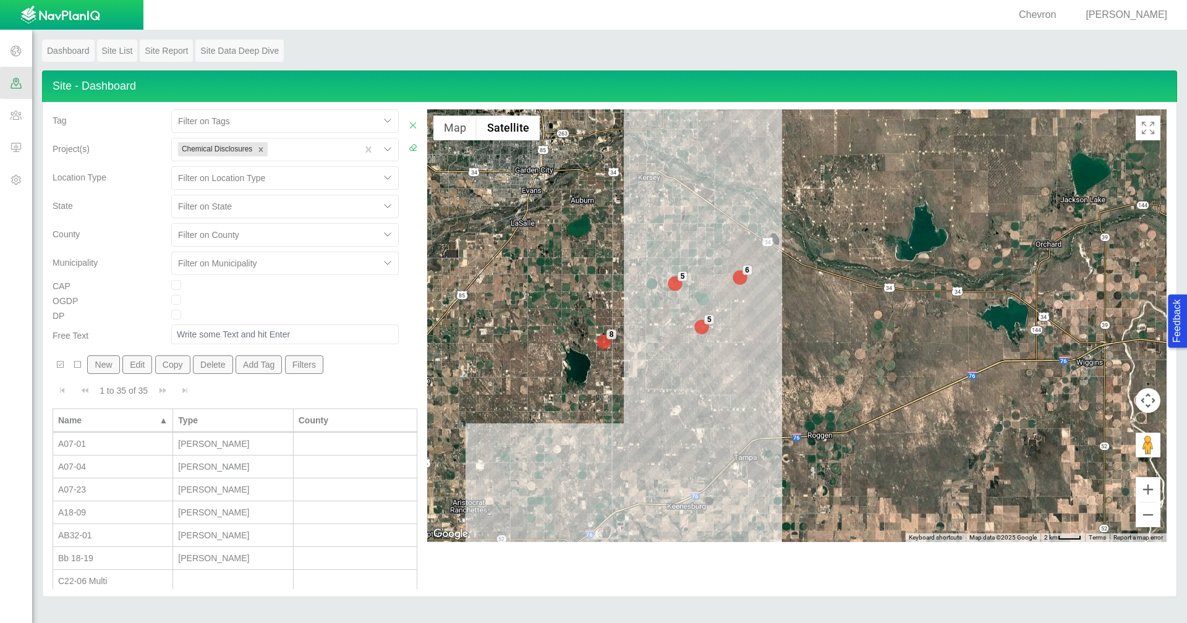
click at [13, 122] on span at bounding box center [16, 115] width 32 height 32
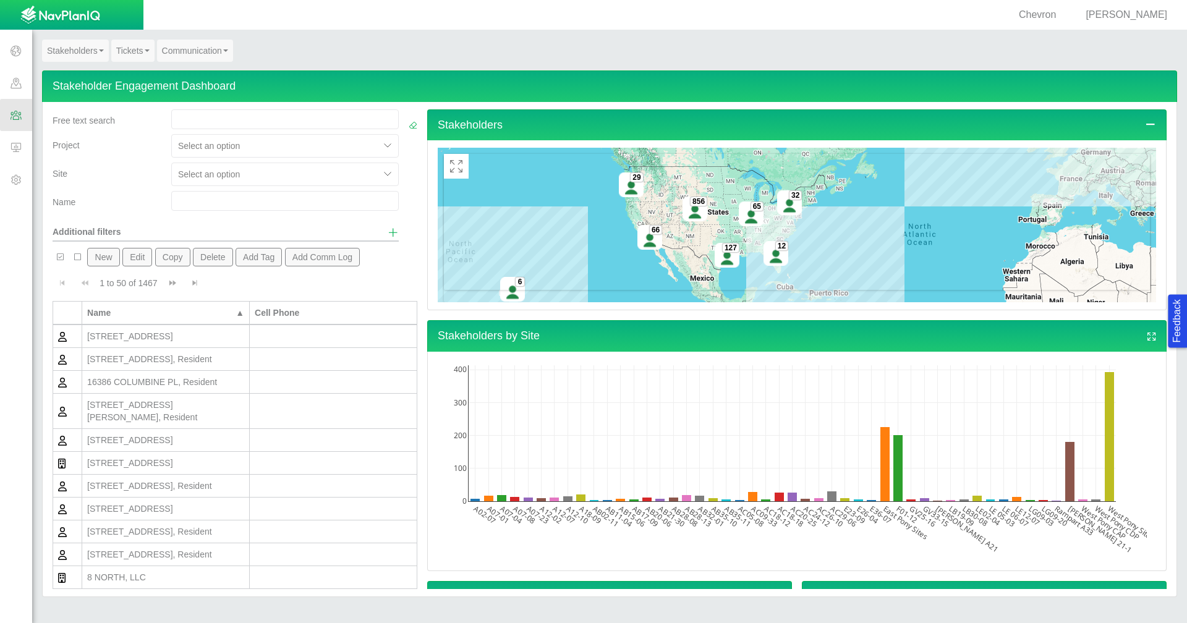
click at [388, 231] on span "Show additional filters" at bounding box center [393, 232] width 11 height 11
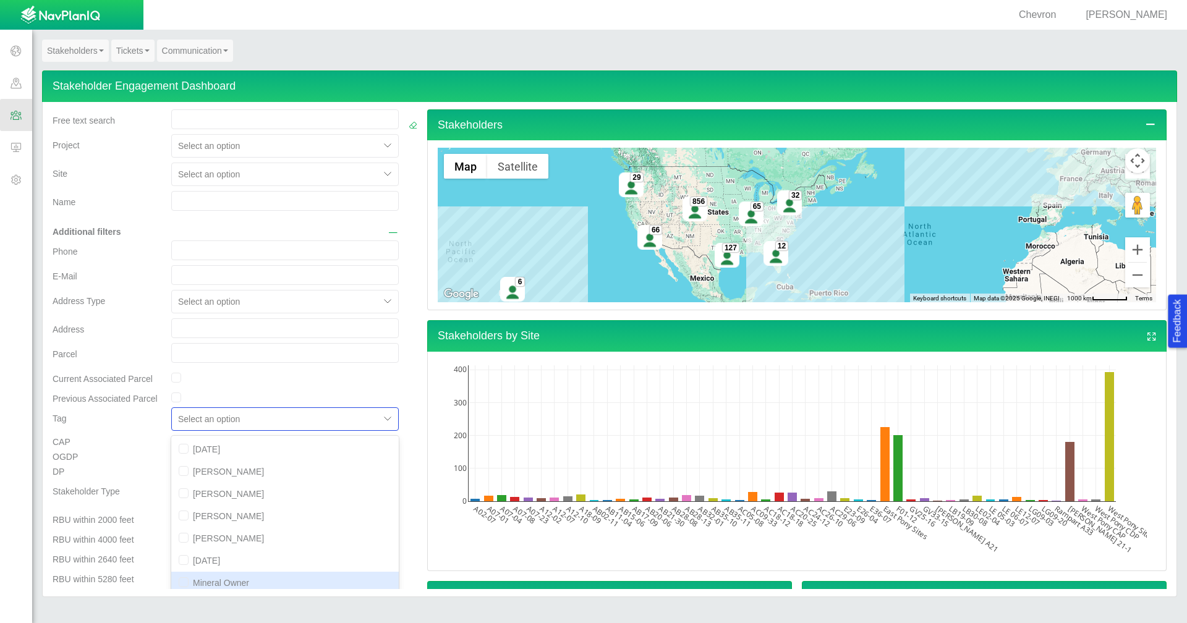
scroll to position [147, 0]
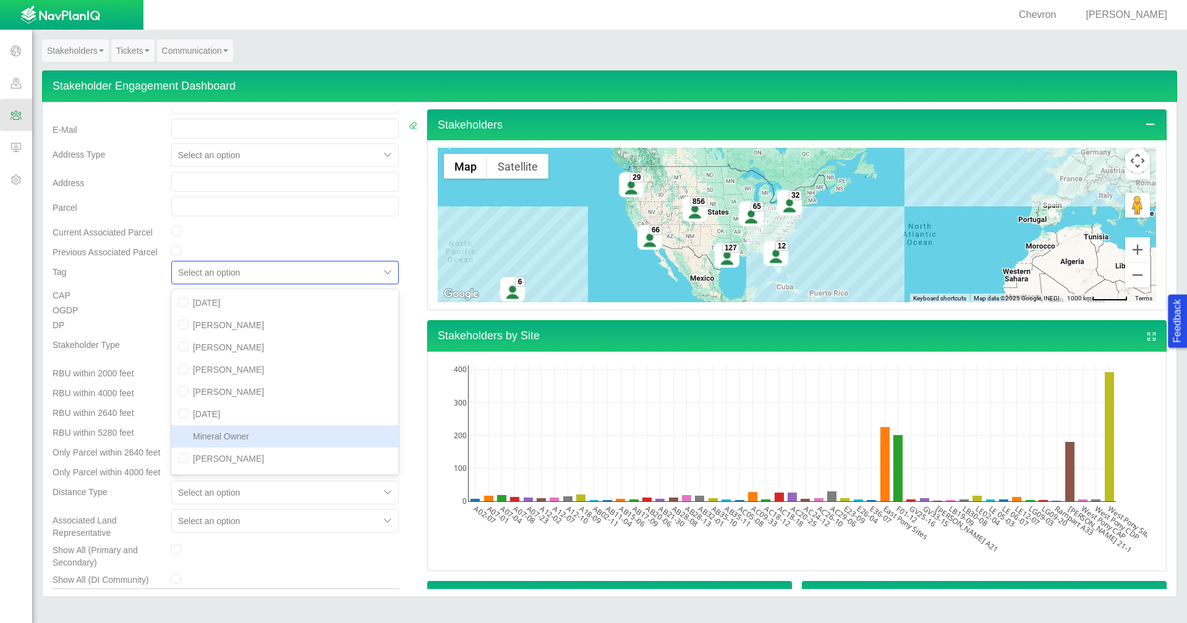
click at [299, 284] on div "option Mineral Owner focused, 7 of 12. 12 results available. Use Up and Down to…" at bounding box center [285, 272] width 228 height 23
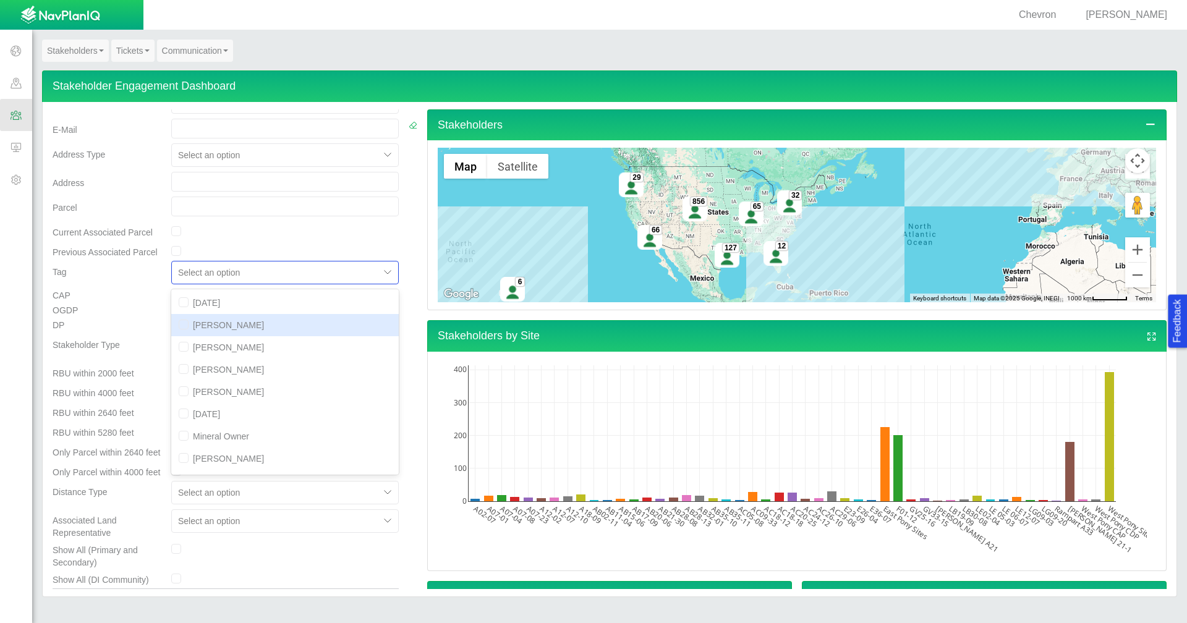
click at [270, 328] on div "[PERSON_NAME]" at bounding box center [285, 325] width 228 height 22
checkbox input "true"
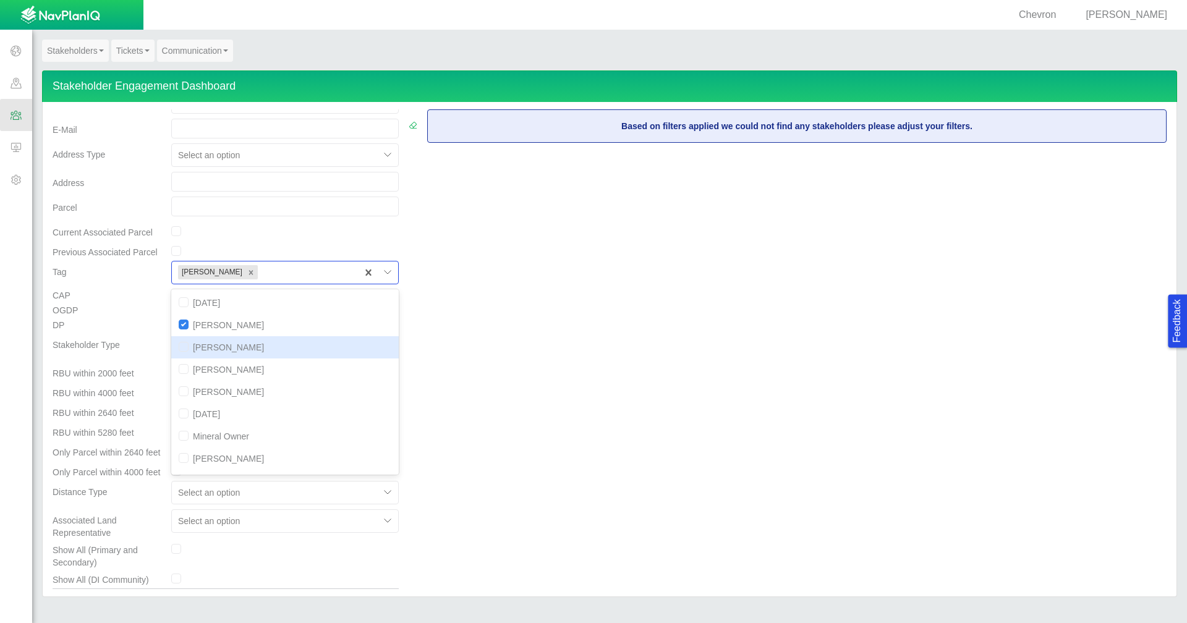
click at [127, 322] on div "DP" at bounding box center [107, 326] width 119 height 15
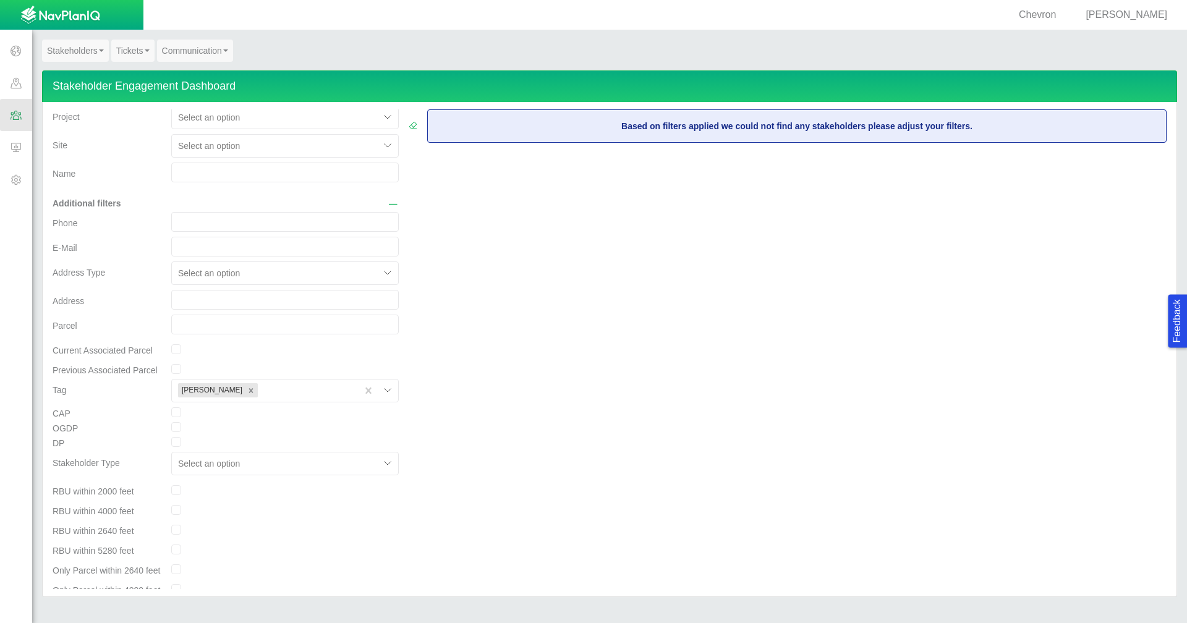
scroll to position [20, 0]
click at [247, 397] on icon "Remove Graham" at bounding box center [251, 399] width 9 height 9
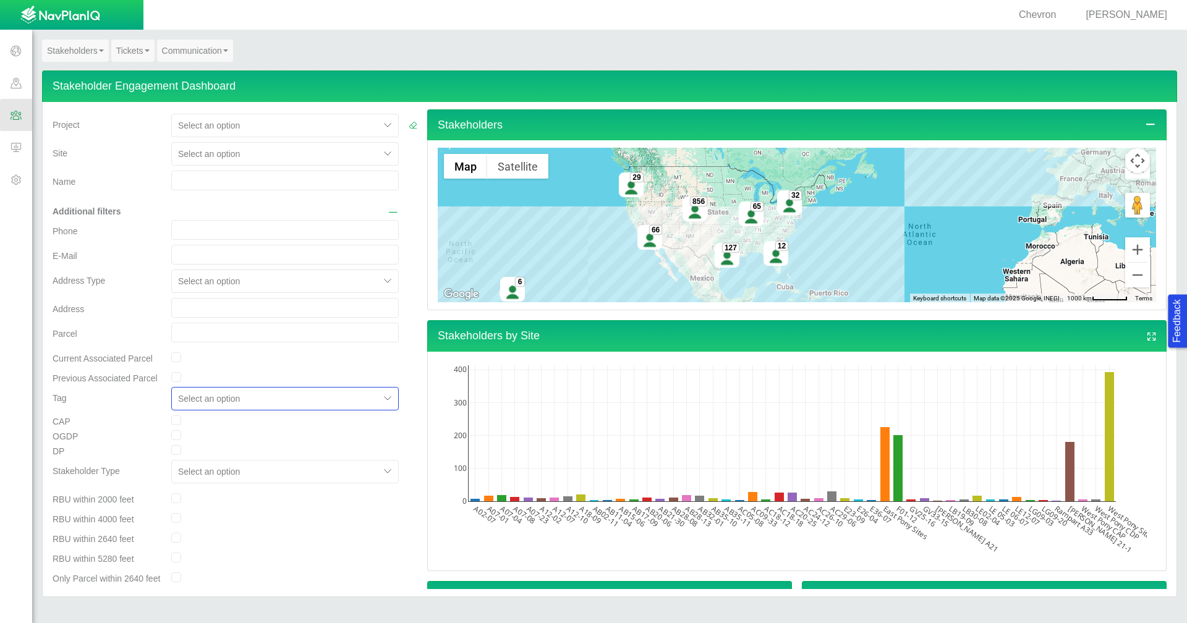
click at [20, 87] on span at bounding box center [16, 83] width 32 height 32
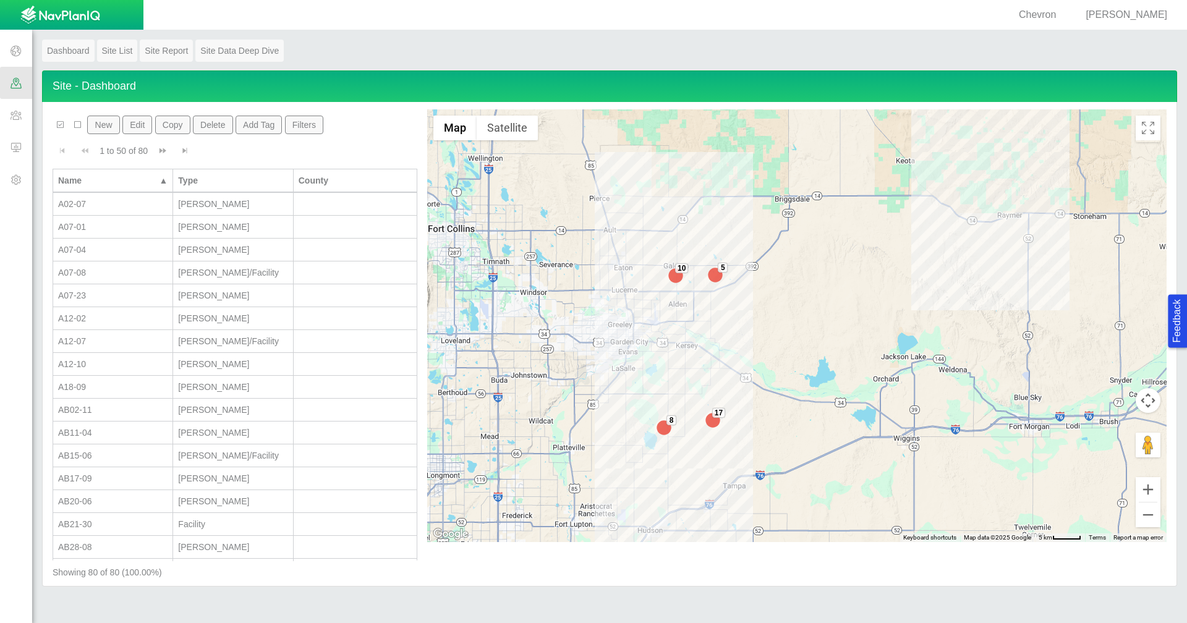
click at [142, 231] on div "A07-01" at bounding box center [112, 227] width 109 height 12
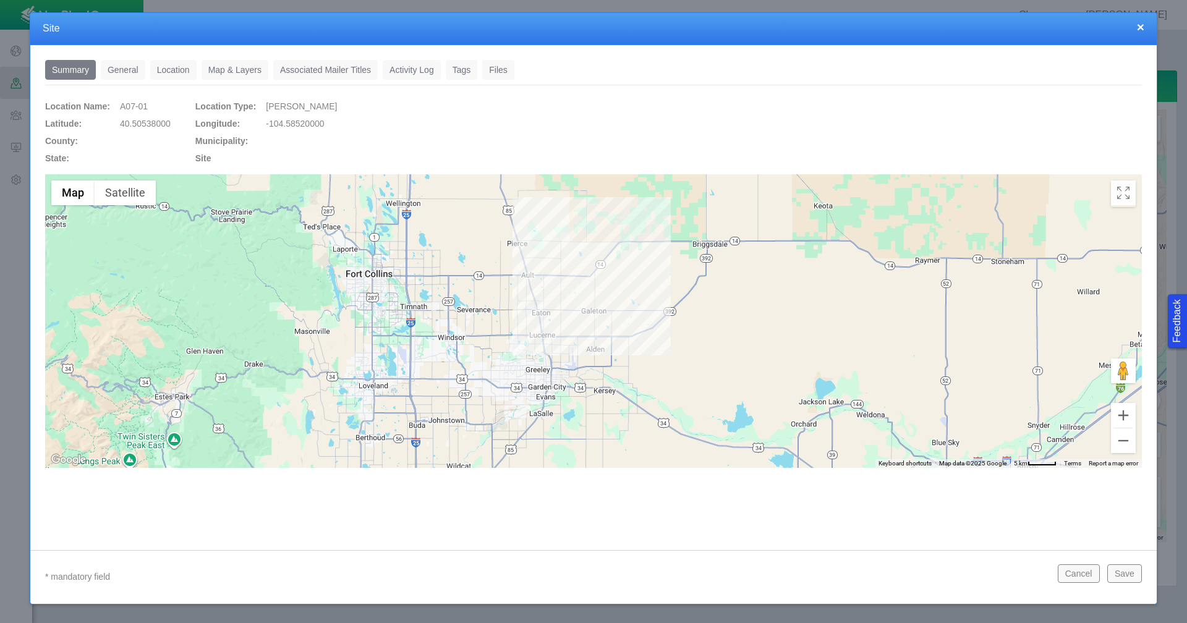
click at [129, 69] on link "General" at bounding box center [123, 70] width 45 height 20
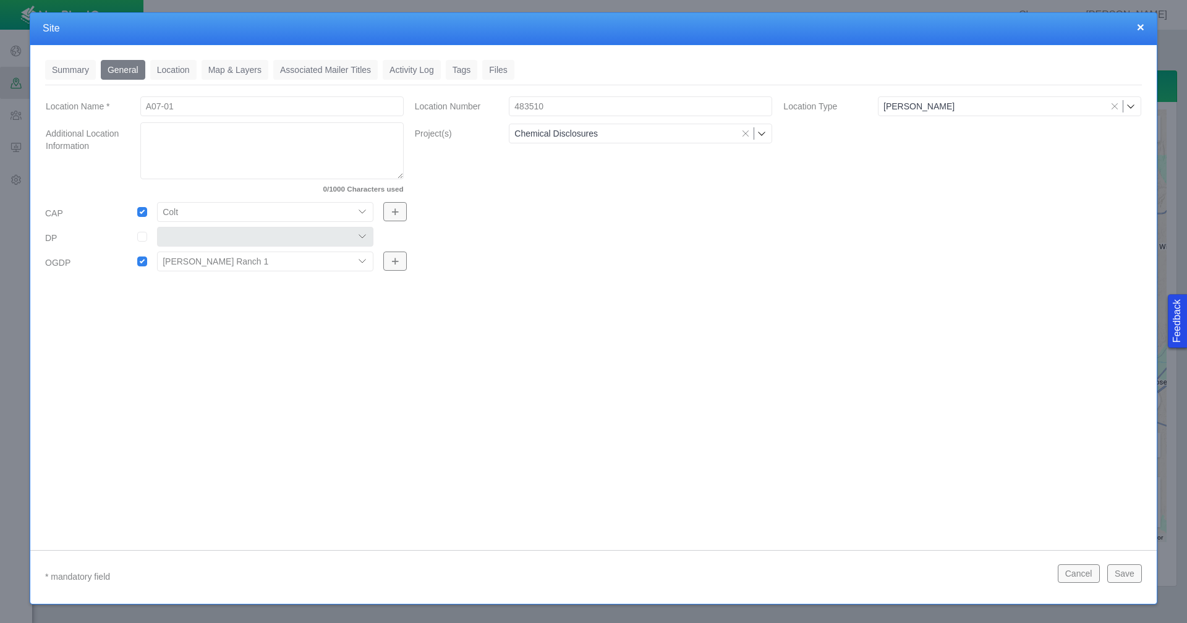
click at [469, 72] on link "Tags" at bounding box center [462, 70] width 32 height 20
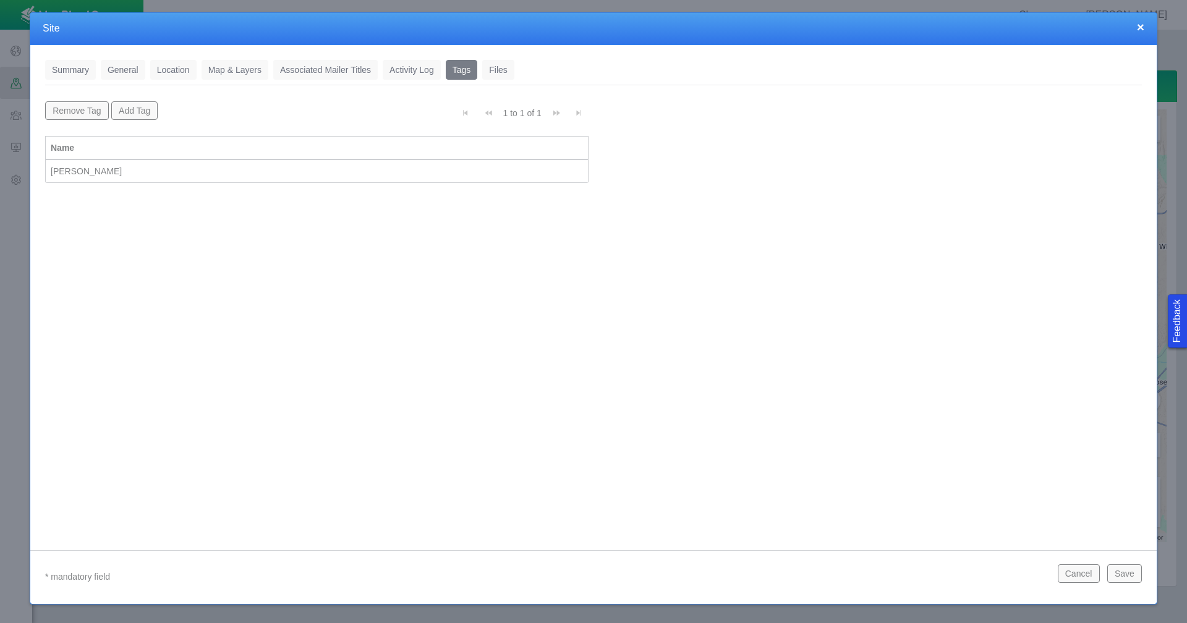
click at [1142, 26] on button "×" at bounding box center [1140, 26] width 7 height 13
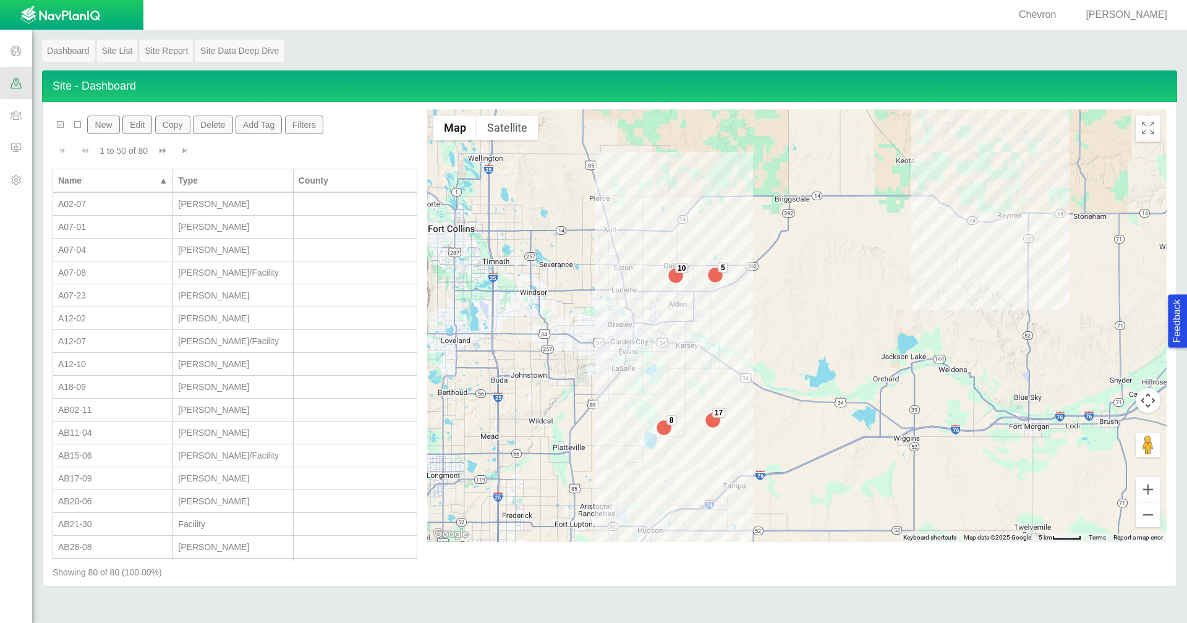
click at [15, 116] on span at bounding box center [16, 115] width 32 height 32
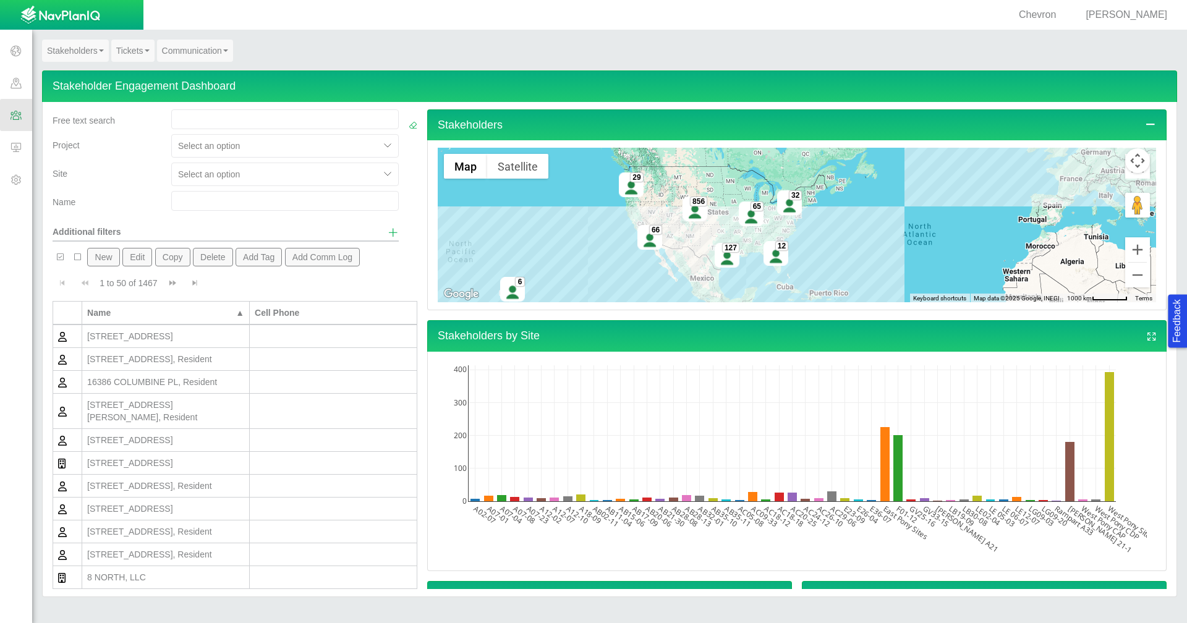
click at [241, 177] on div at bounding box center [275, 174] width 195 height 15
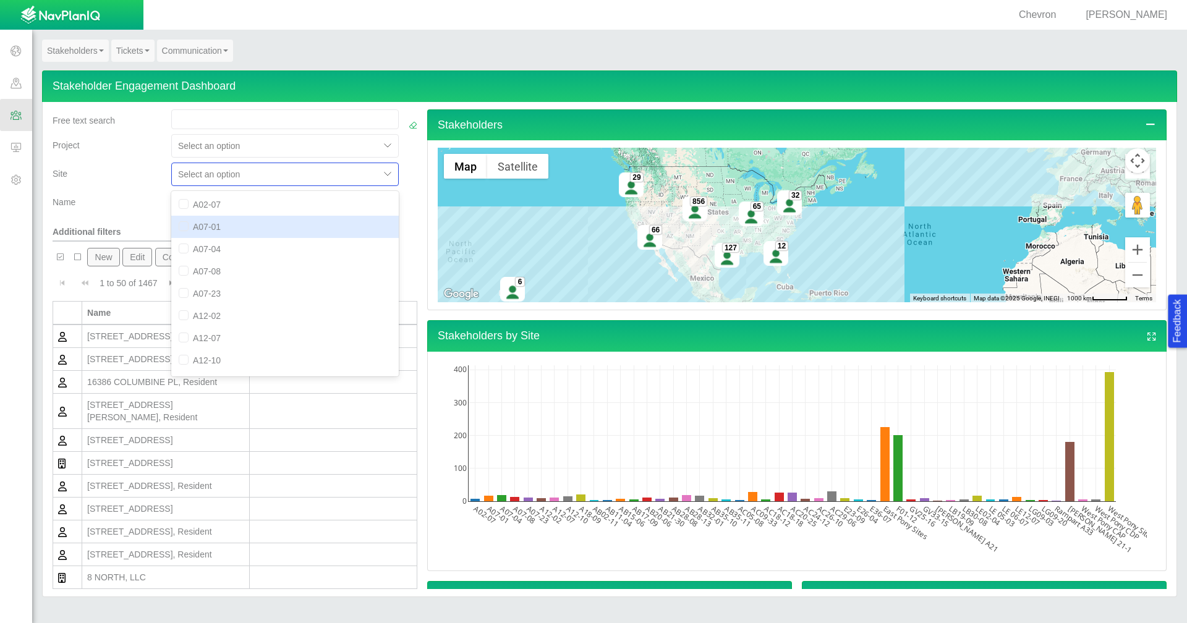
click at [227, 223] on div "A07-01" at bounding box center [285, 227] width 228 height 22
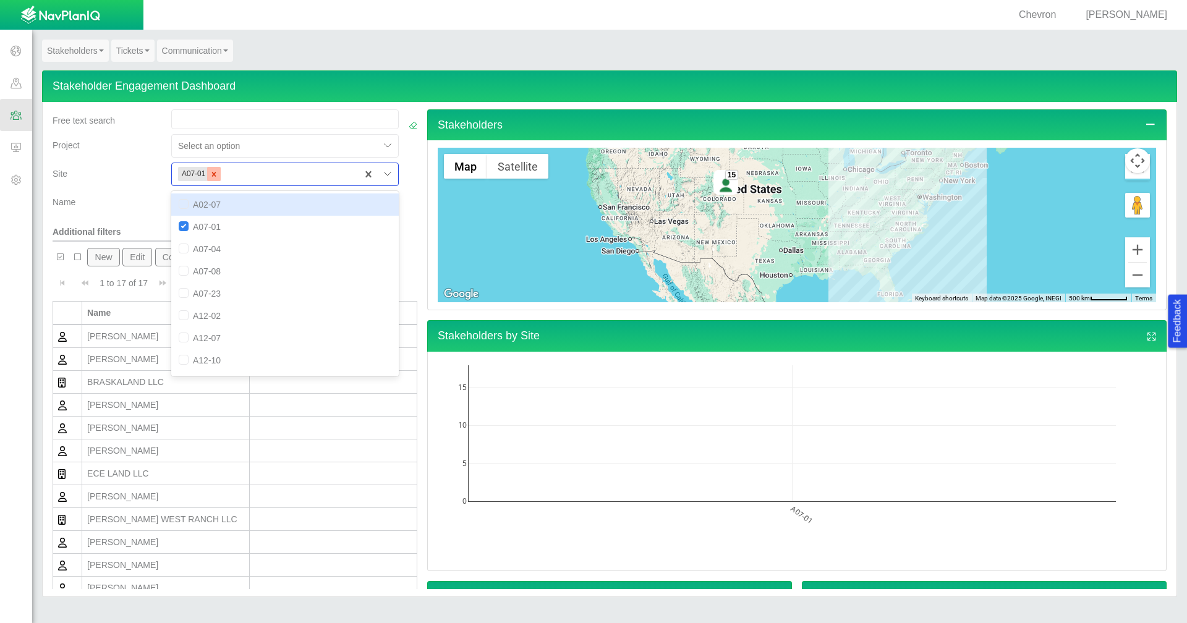
click at [212, 175] on icon "Remove A07-01" at bounding box center [214, 174] width 4 height 4
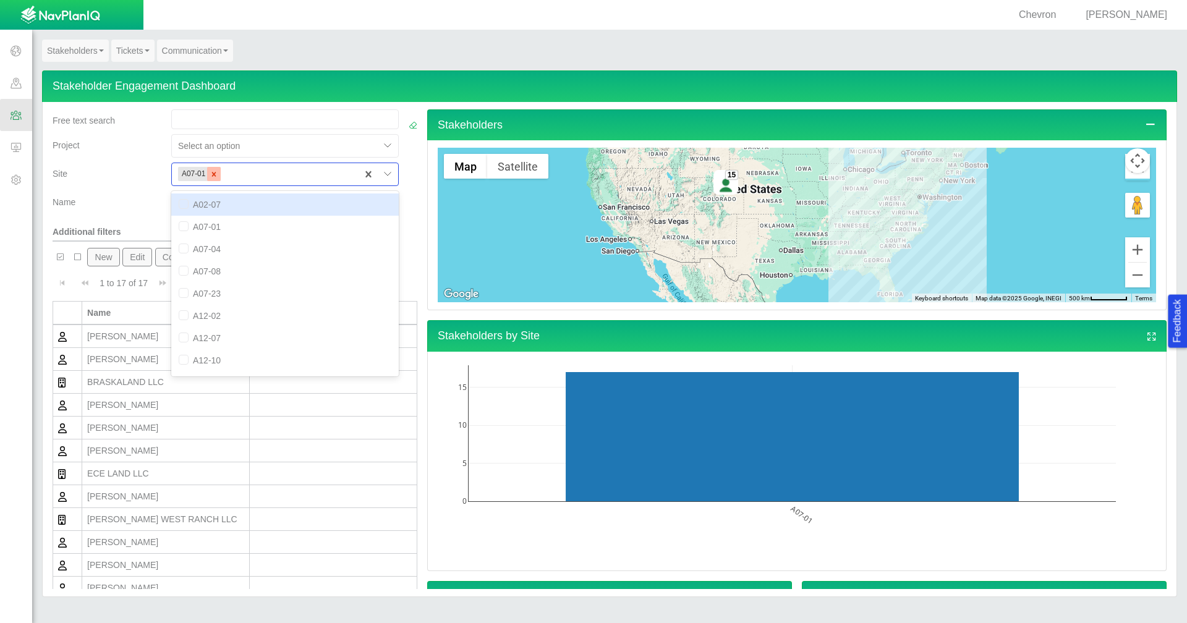
checkbox input "false"
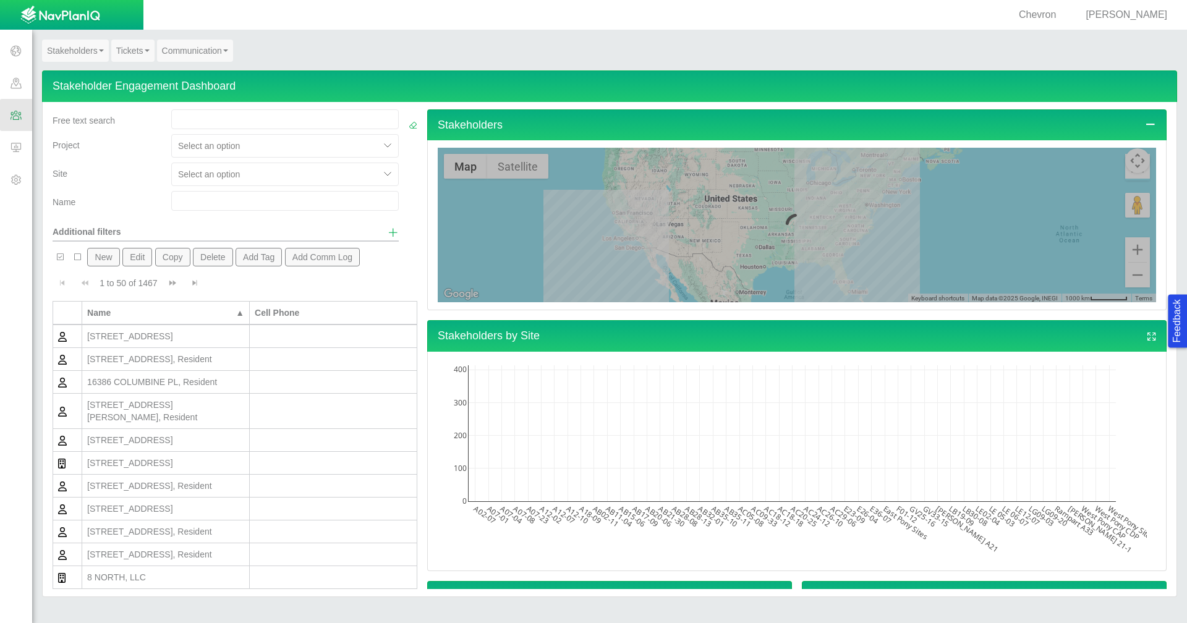
click at [108, 194] on div "Name" at bounding box center [107, 199] width 109 height 17
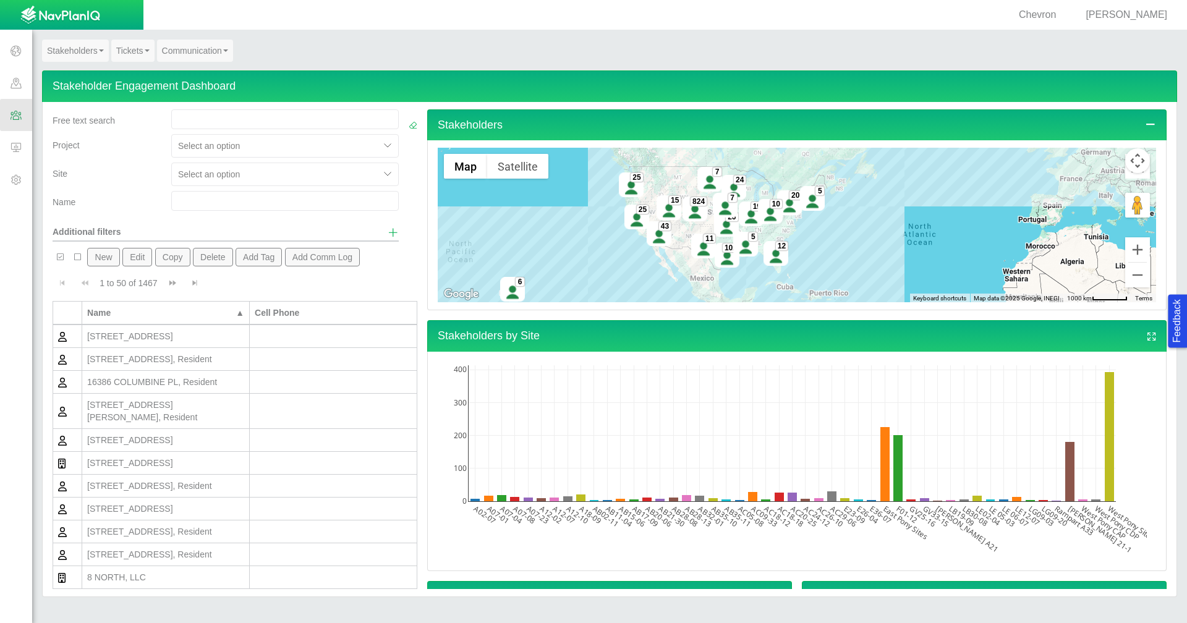
click at [388, 234] on span "Show additional filters" at bounding box center [393, 232] width 11 height 11
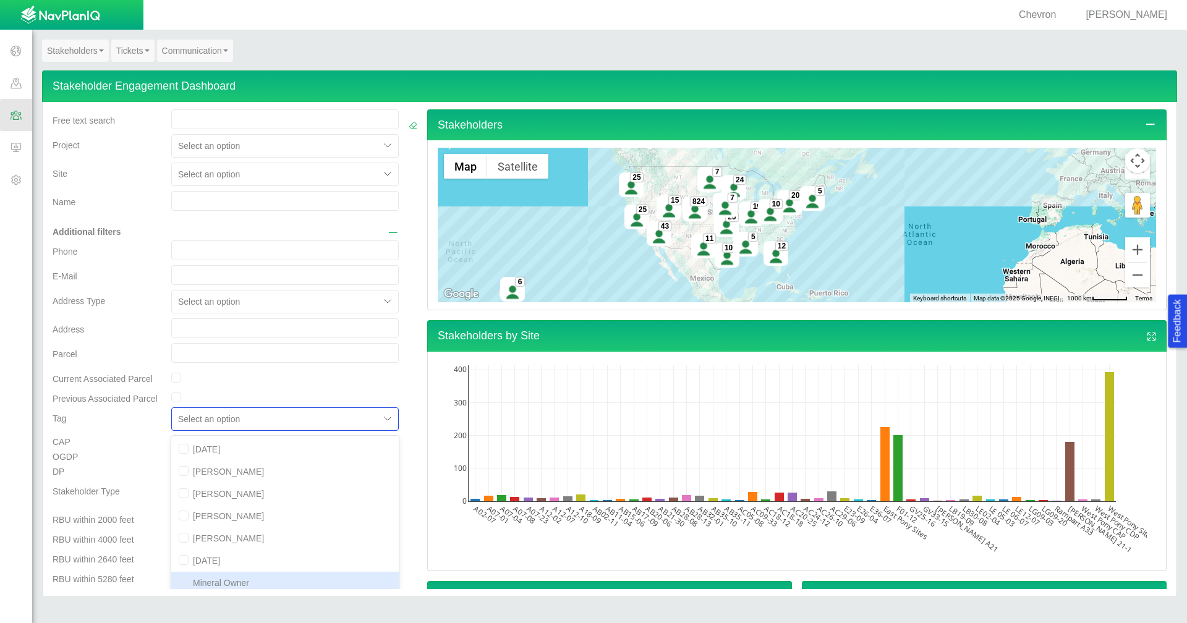
scroll to position [147, 0]
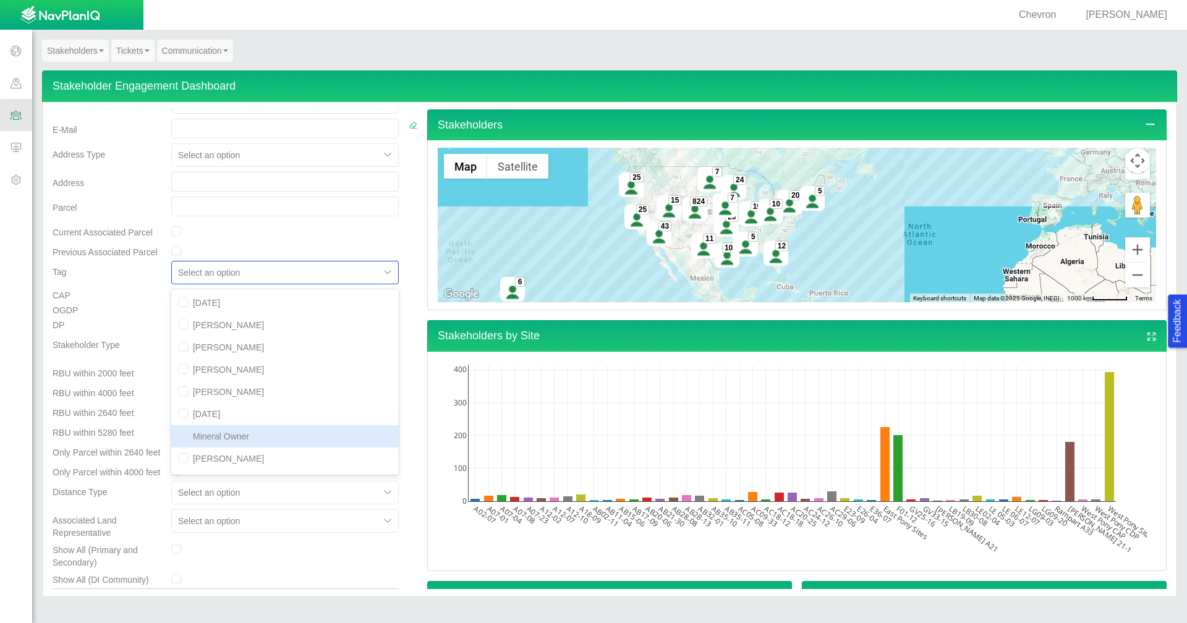
click at [286, 284] on div "option Mineral Owner focused, 7 of 12. 12 results available. Use Up and Down to…" at bounding box center [285, 272] width 228 height 23
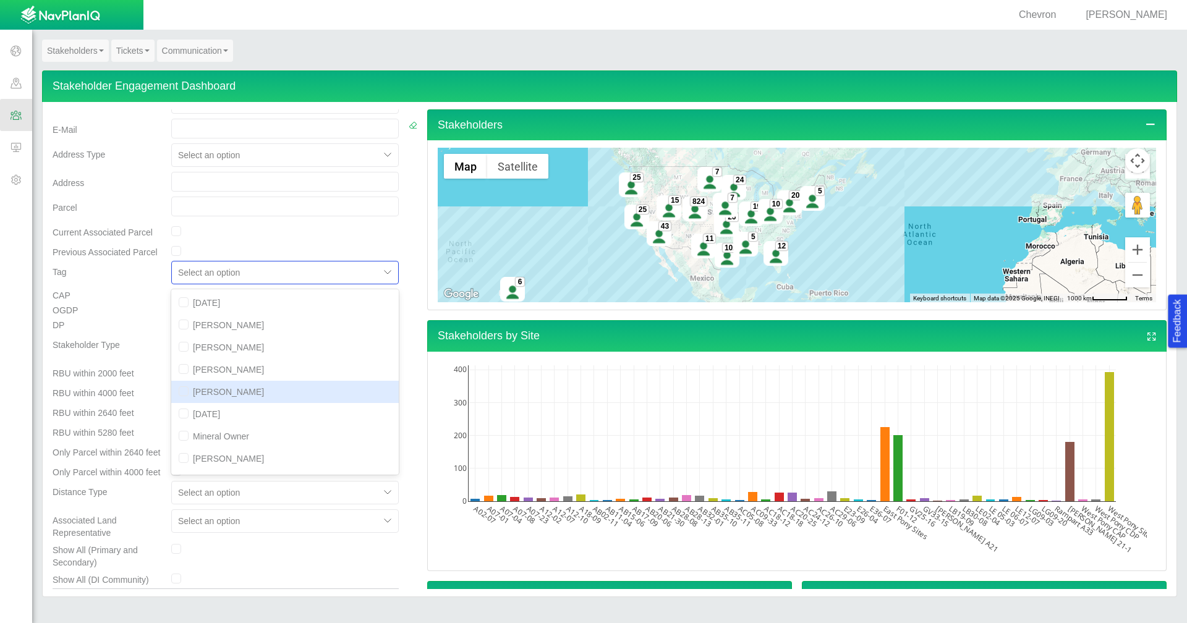
click at [229, 393] on div "[PERSON_NAME]" at bounding box center [285, 392] width 228 height 22
checkbox input "true"
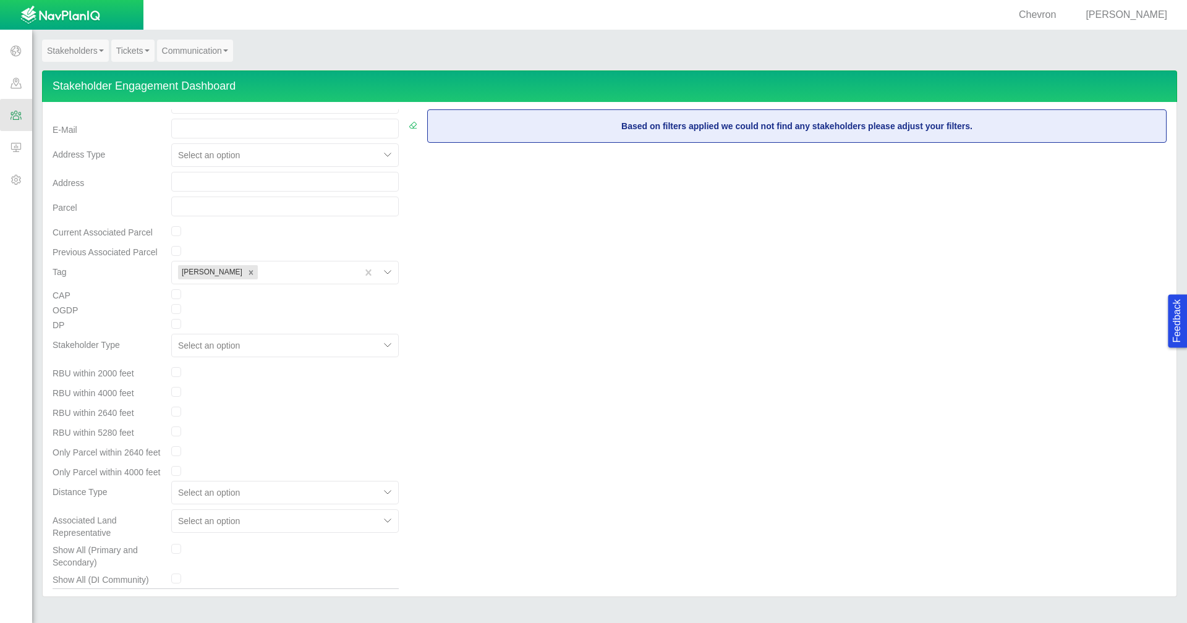
click at [148, 323] on div "DP" at bounding box center [107, 326] width 119 height 15
click at [247, 273] on icon "Remove Maggie" at bounding box center [251, 272] width 9 height 9
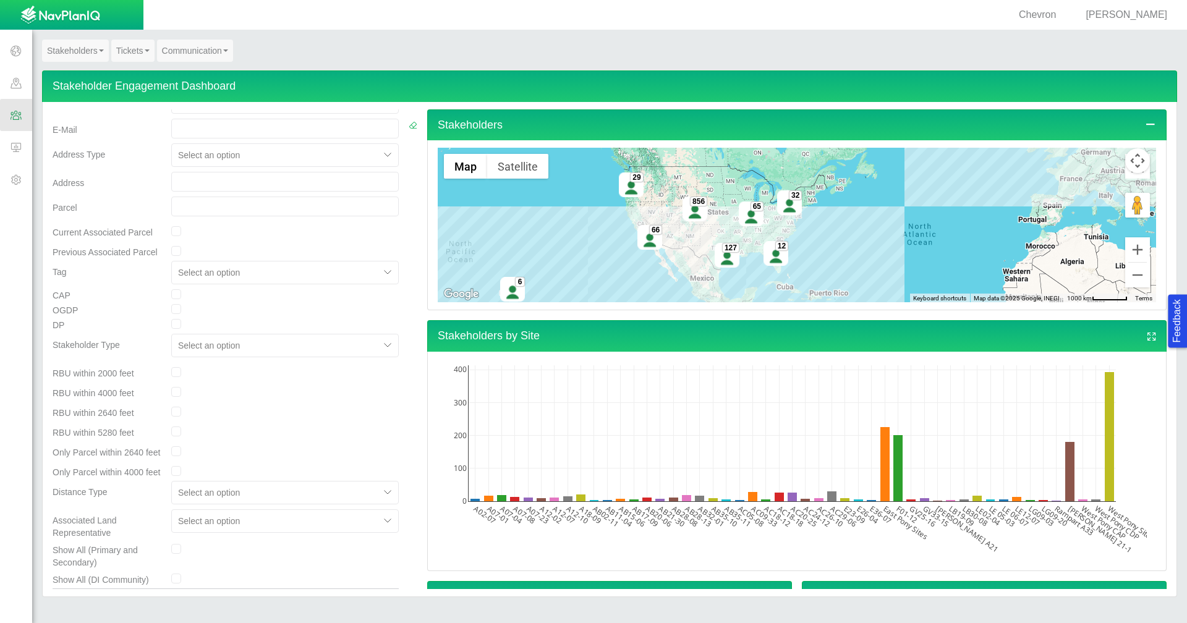
click at [15, 79] on span at bounding box center [16, 83] width 32 height 32
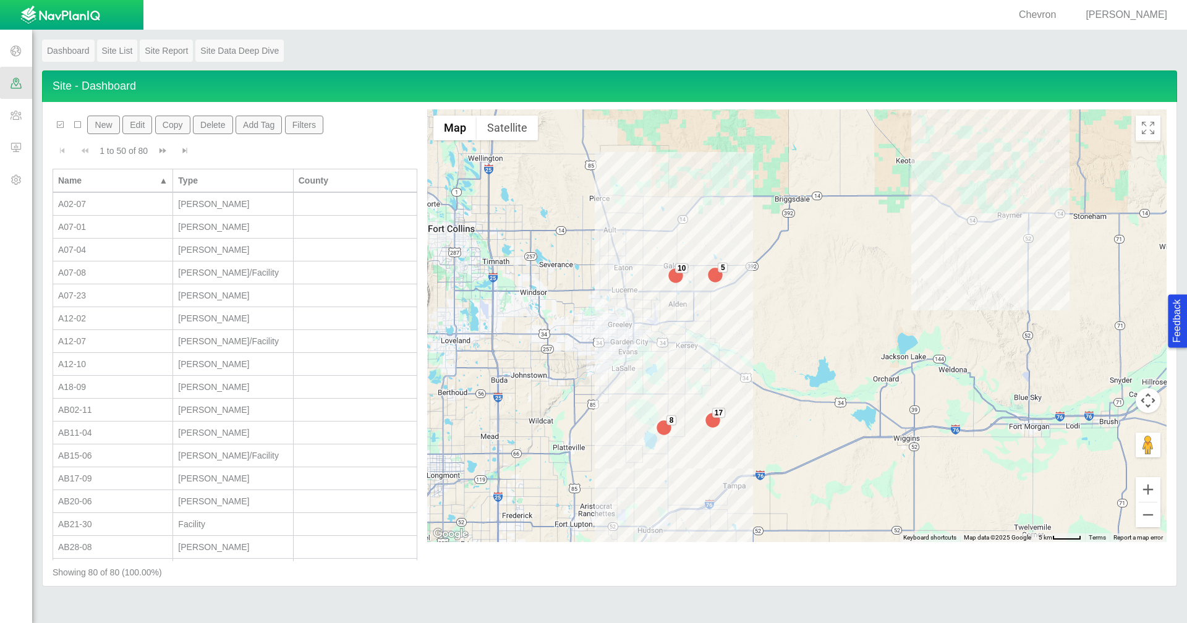
click at [302, 127] on button "Filters" at bounding box center [304, 125] width 39 height 19
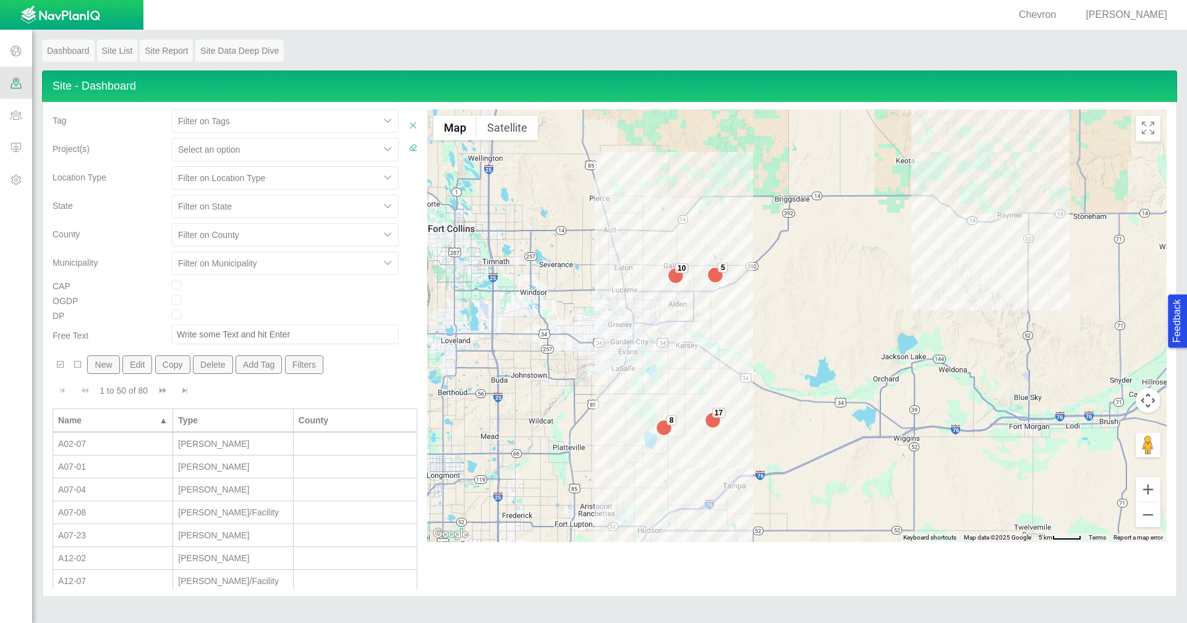
click at [23, 116] on span at bounding box center [16, 115] width 32 height 32
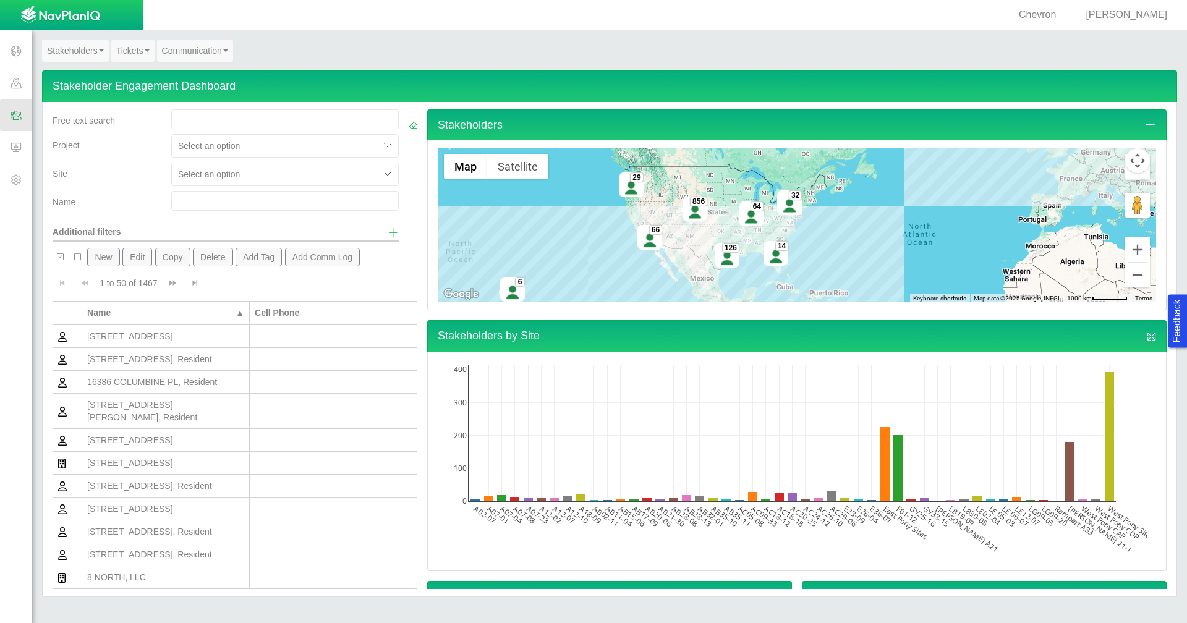
click at [388, 231] on span "Show additional filters" at bounding box center [393, 232] width 11 height 11
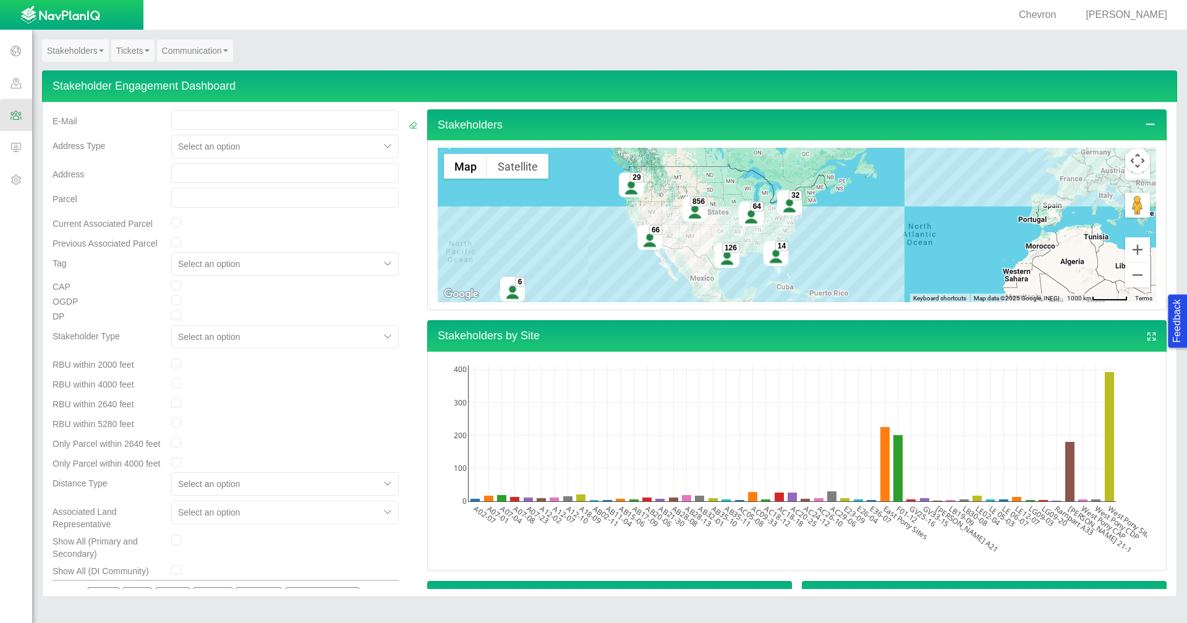
scroll to position [186, 0]
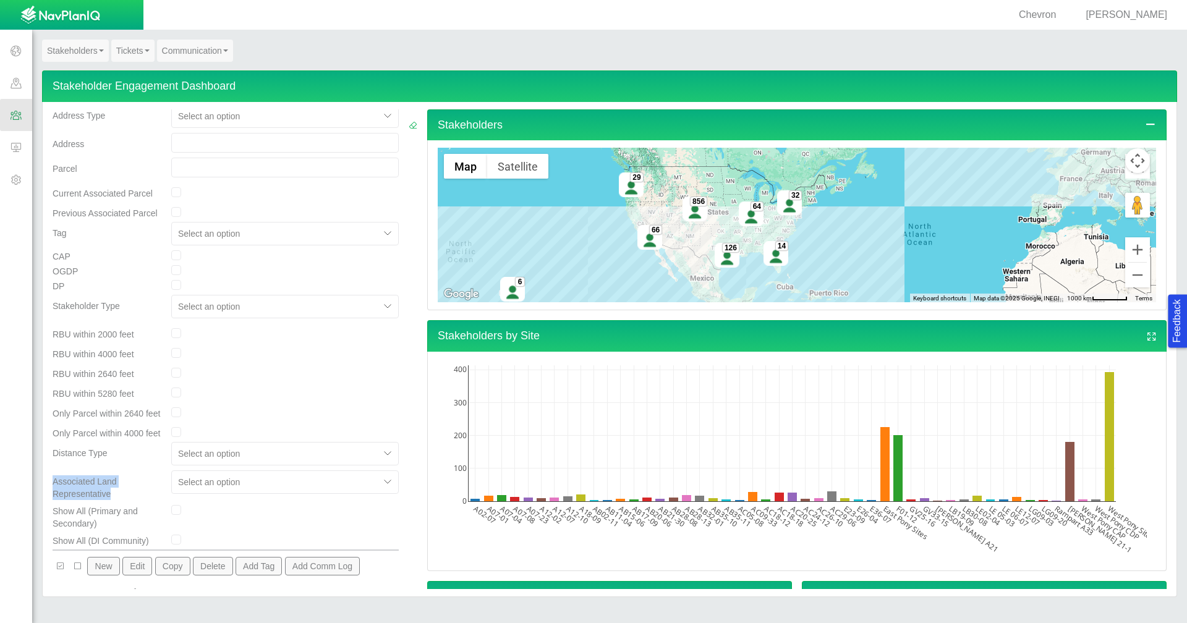
drag, startPoint x: 126, startPoint y: 515, endPoint x: 54, endPoint y: 502, distance: 73.5
click at [54, 500] on div "Associated Land Representative" at bounding box center [107, 486] width 109 height 30
drag, startPoint x: 54, startPoint y: 502, endPoint x: 146, endPoint y: 514, distance: 93.0
click at [146, 500] on div "Associated Land Representative" at bounding box center [107, 486] width 109 height 30
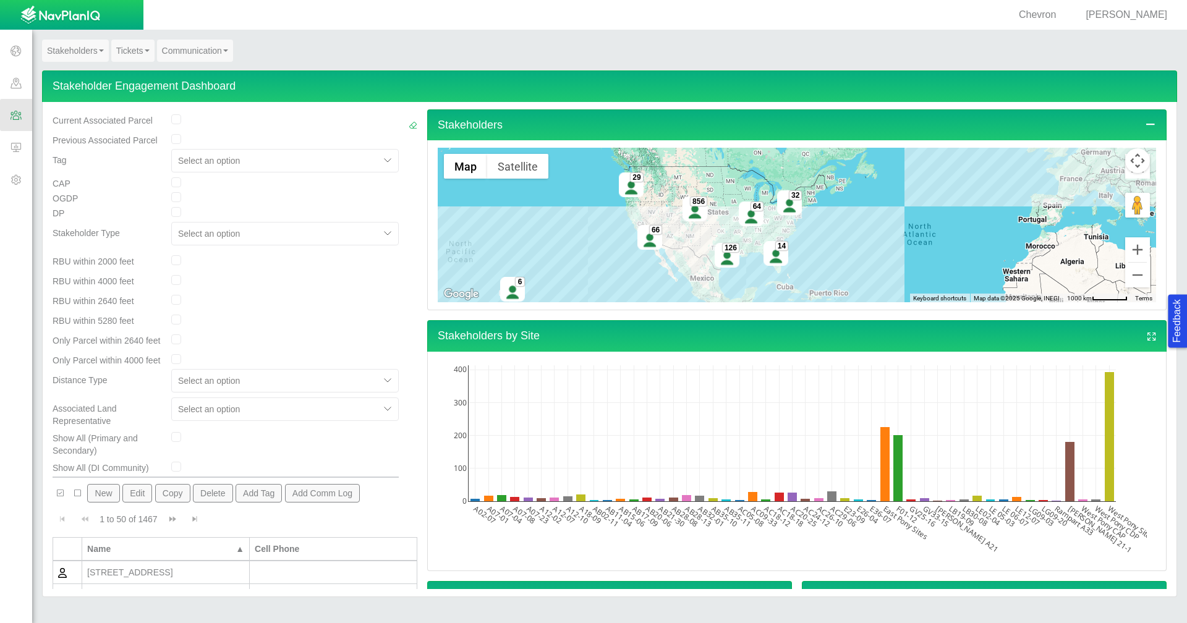
scroll to position [433, 0]
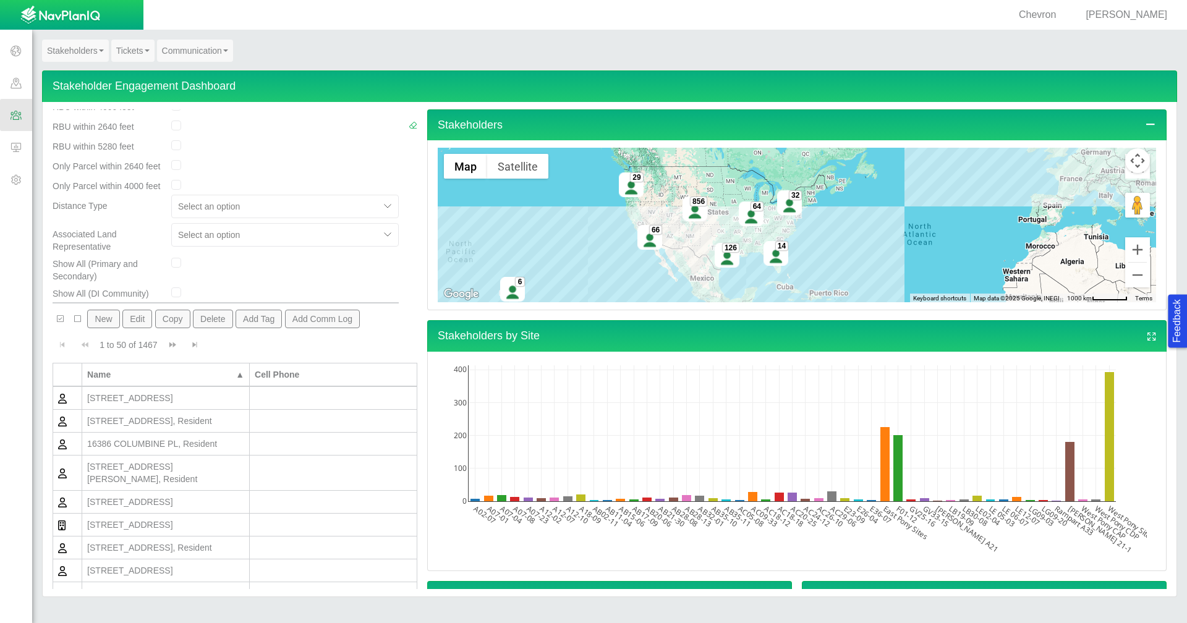
click at [99, 328] on button "New" at bounding box center [103, 319] width 32 height 19
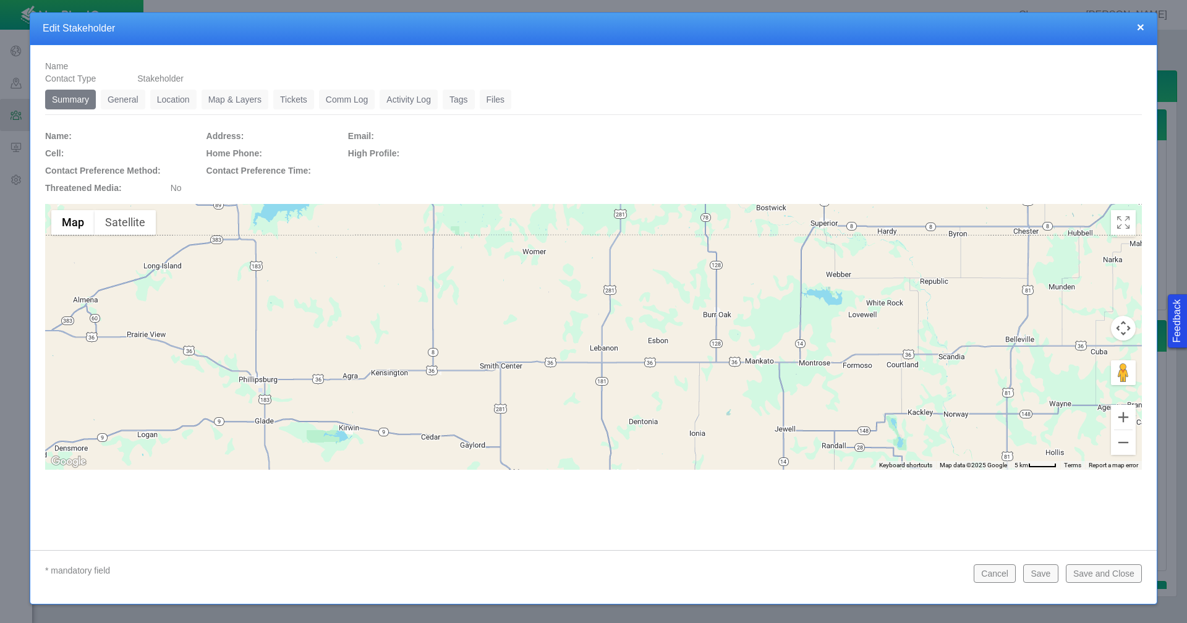
click at [125, 101] on link "General" at bounding box center [123, 100] width 45 height 20
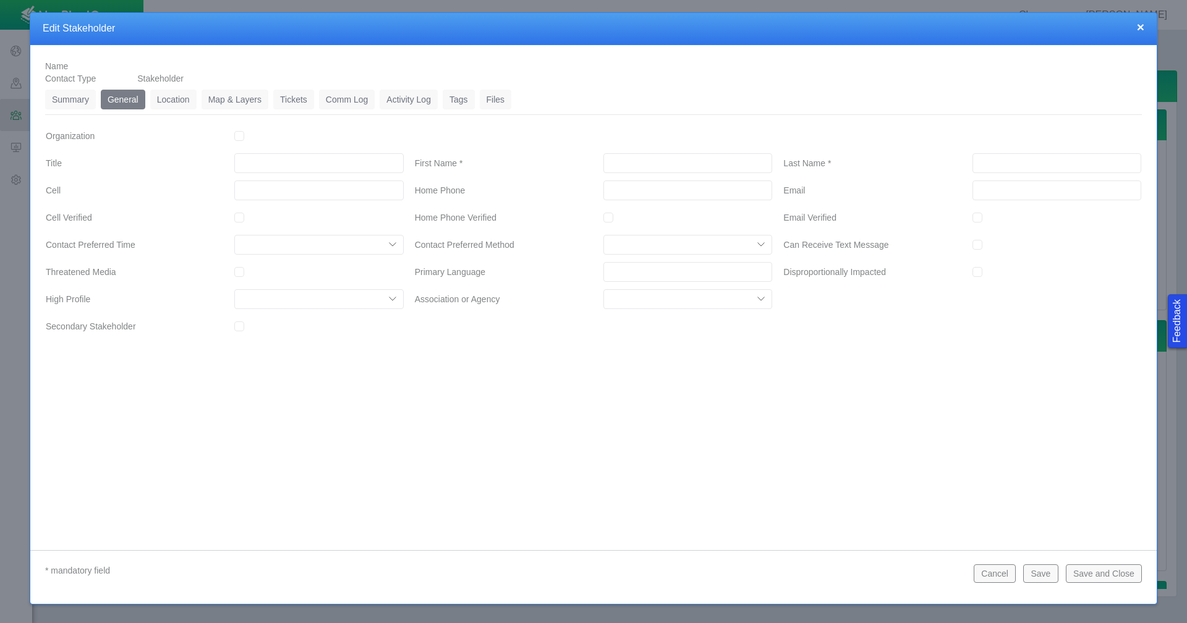
click at [1143, 25] on button "×" at bounding box center [1140, 26] width 7 height 13
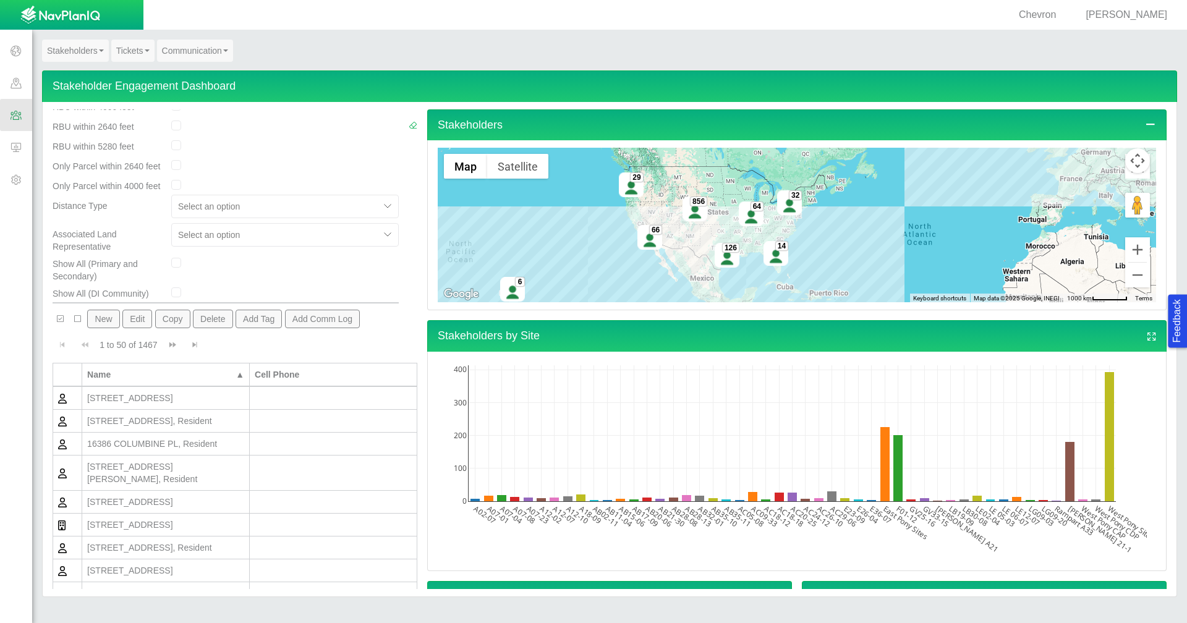
click at [106, 328] on button "New" at bounding box center [103, 319] width 32 height 19
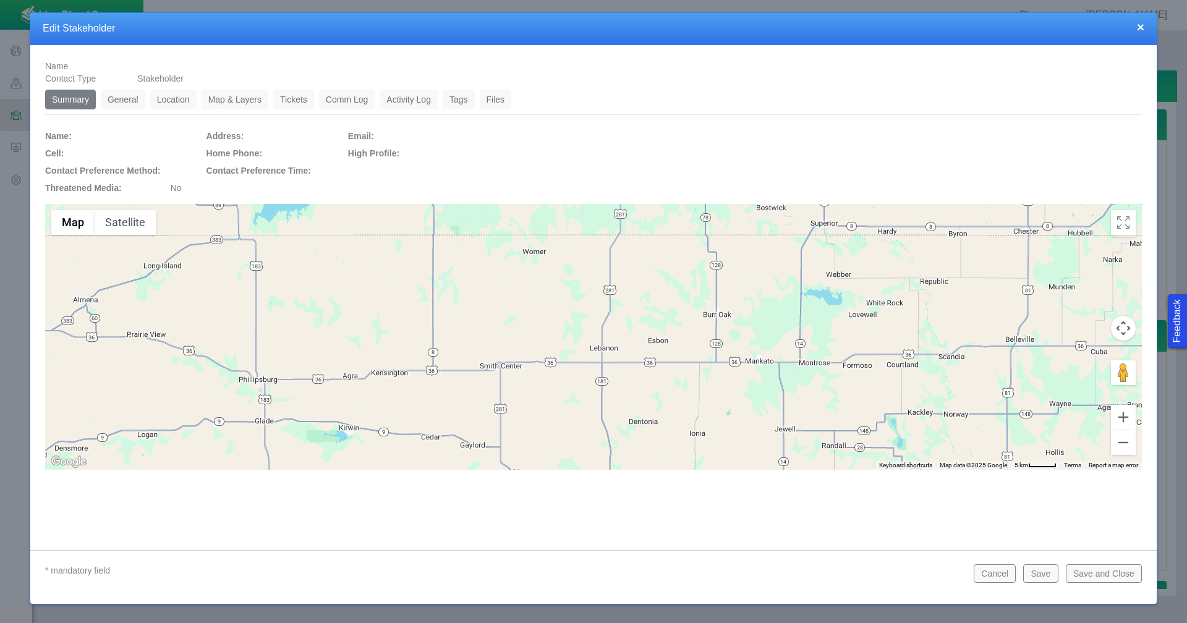
click at [168, 103] on link "Location" at bounding box center [173, 100] width 46 height 20
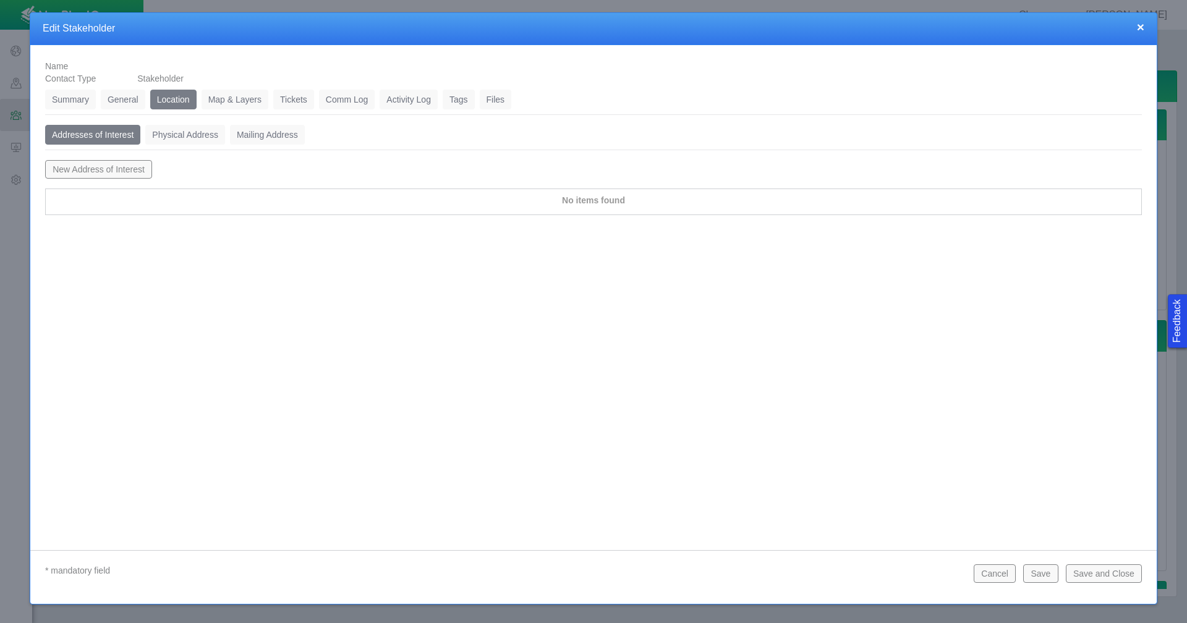
click at [103, 166] on button "New Address of Interest" at bounding box center [98, 169] width 107 height 19
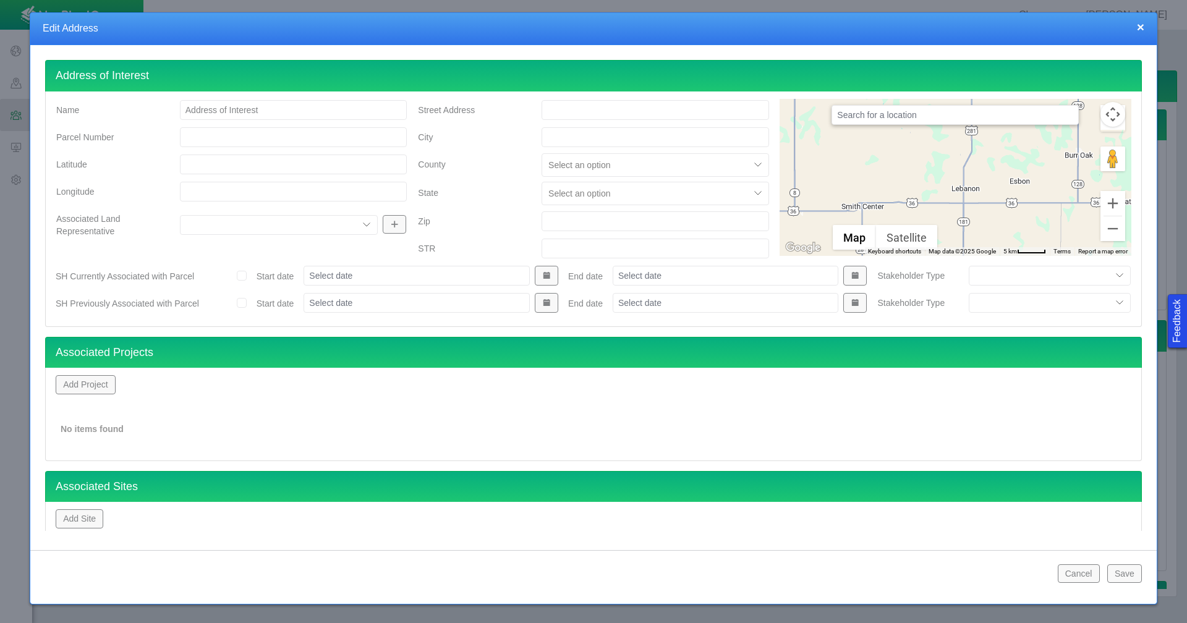
click at [365, 227] on select "[PERSON_NAME] [PERSON_NAME] [PERSON_NAME] [PERSON_NAME] [PERSON_NAME] [PERSON_N…" at bounding box center [279, 225] width 199 height 20
click at [1140, 28] on button "×" at bounding box center [1140, 26] width 7 height 13
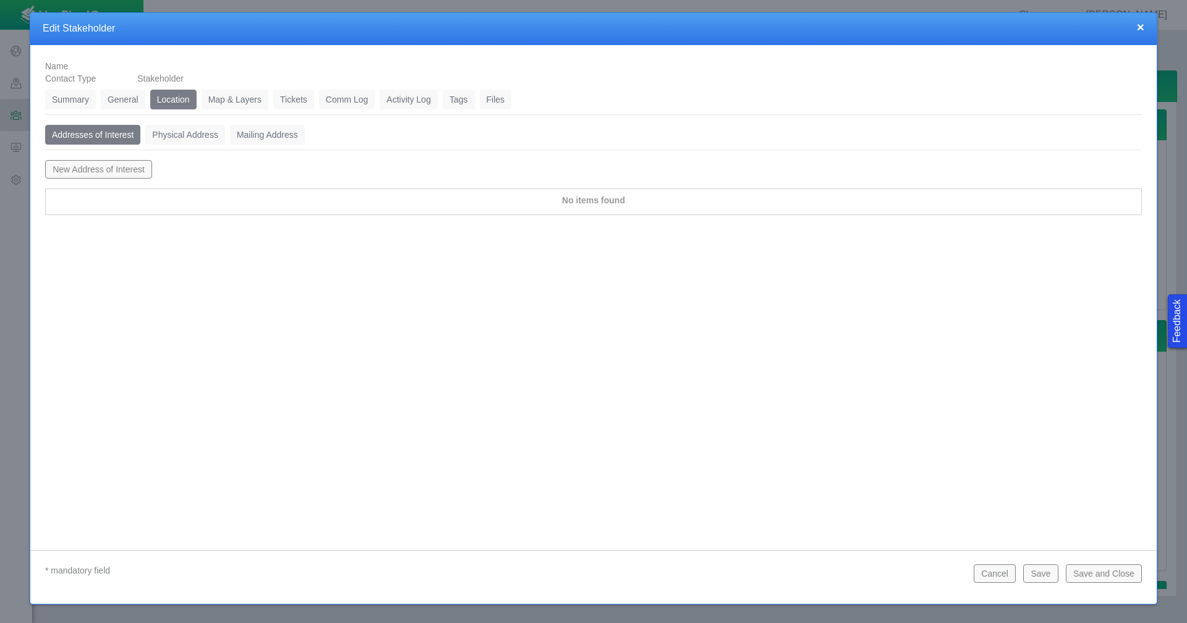
click at [998, 571] on button "Cancel" at bounding box center [995, 574] width 42 height 19
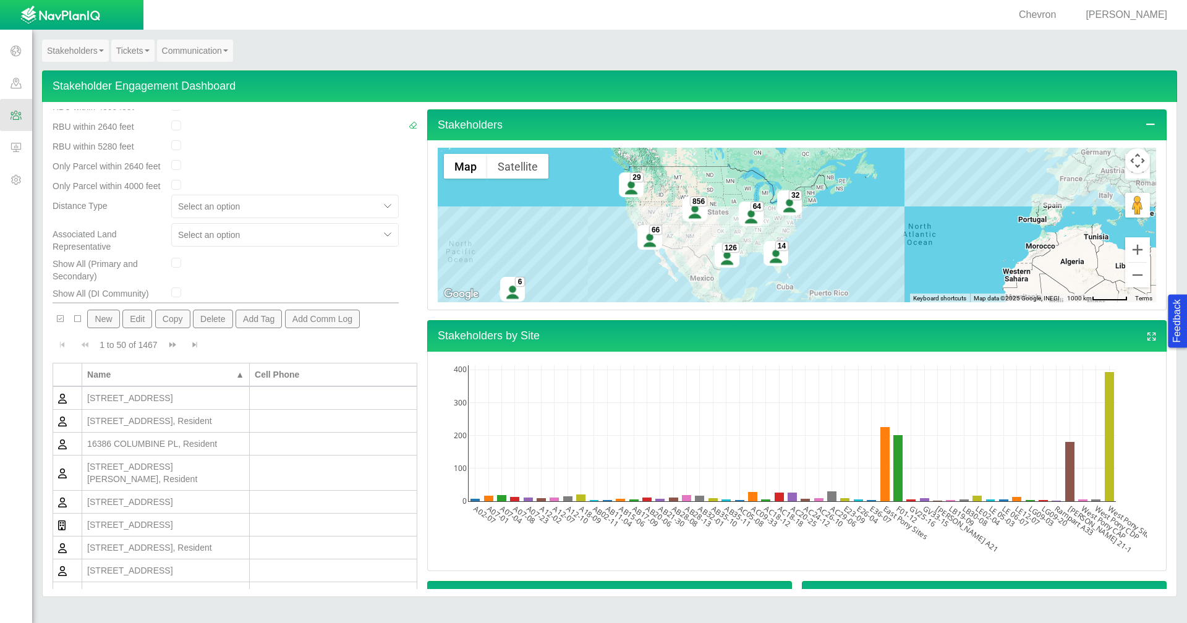
click at [9, 181] on span at bounding box center [16, 179] width 32 height 32
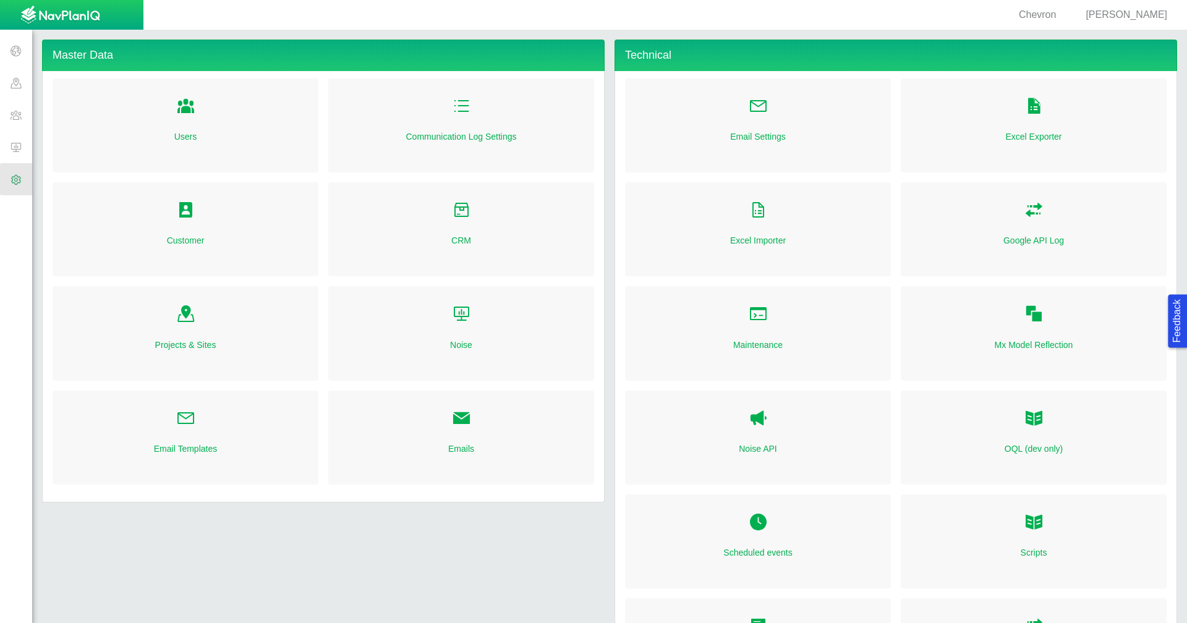
click at [192, 245] on link "Customer" at bounding box center [186, 240] width 38 height 12
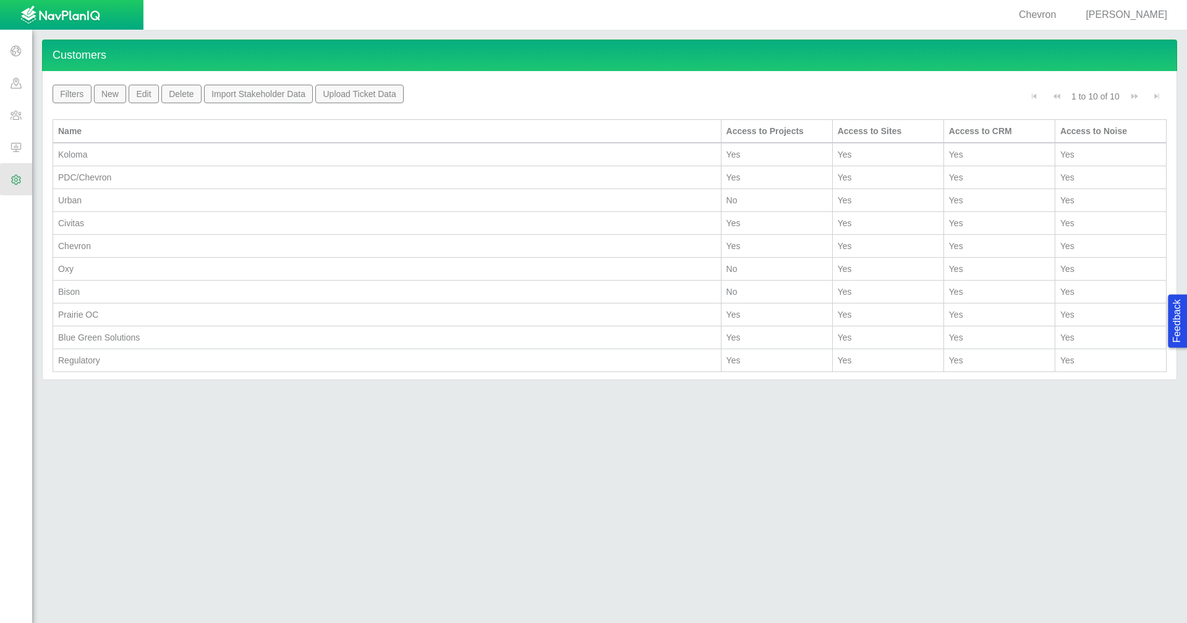
click at [160, 250] on div "Chevron" at bounding box center [387, 246] width 658 height 12
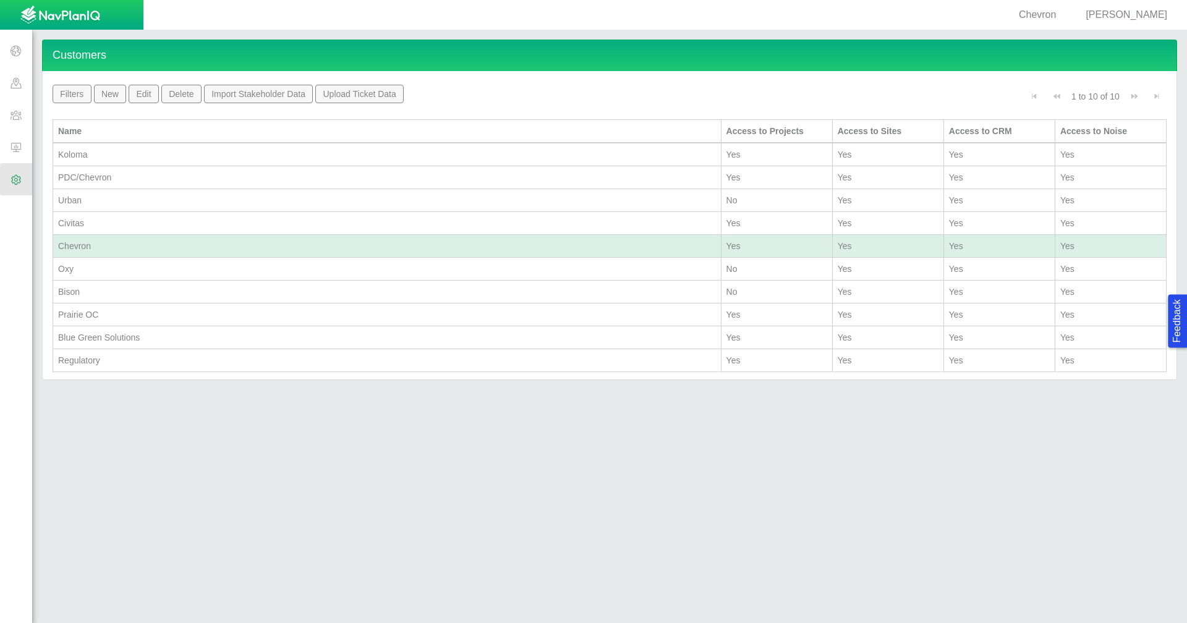
type input "Chevron"
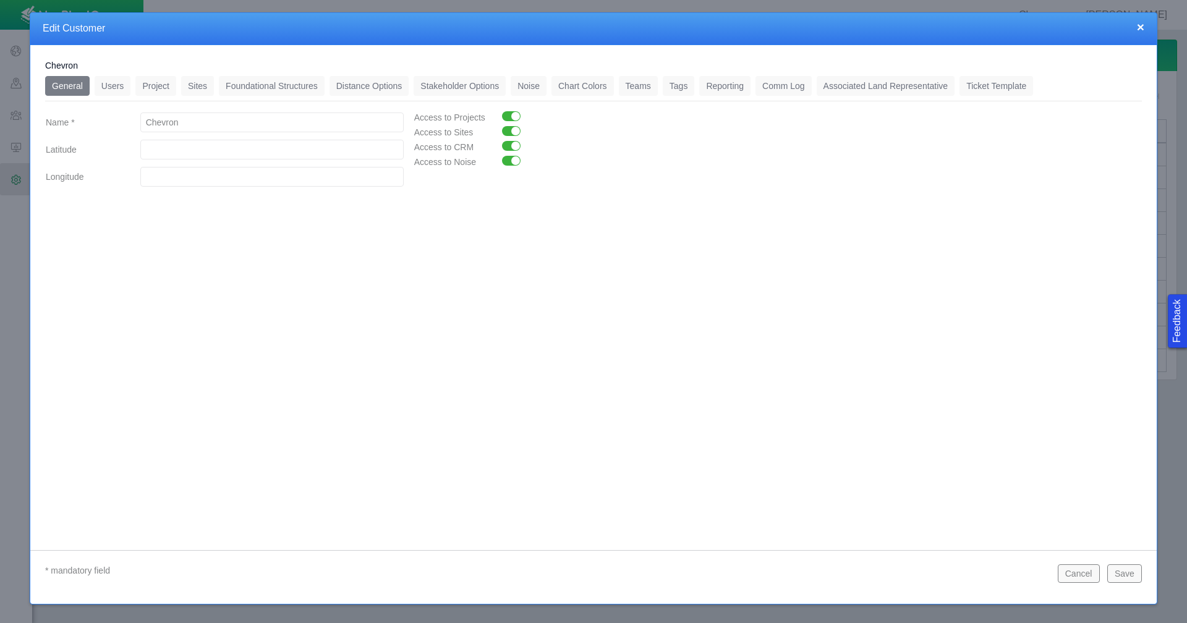
click at [919, 87] on link "Associated Land Representative" at bounding box center [886, 86] width 139 height 20
